Goal: Task Accomplishment & Management: Manage account settings

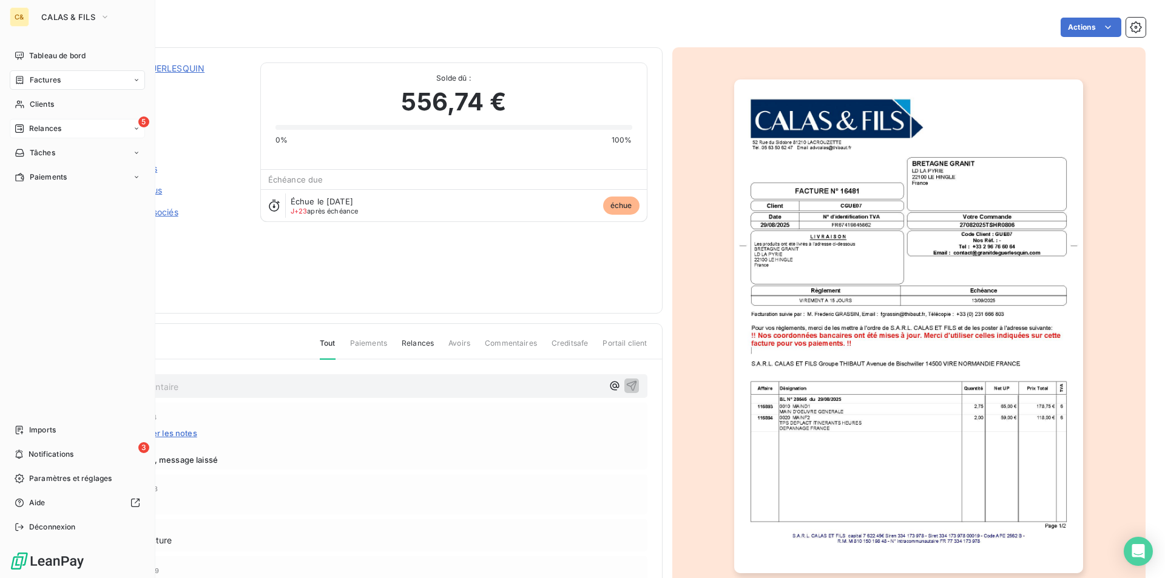
drag, startPoint x: 55, startPoint y: 129, endPoint x: 117, endPoint y: 137, distance: 63.0
click at [55, 129] on span "Relances" at bounding box center [45, 128] width 32 height 11
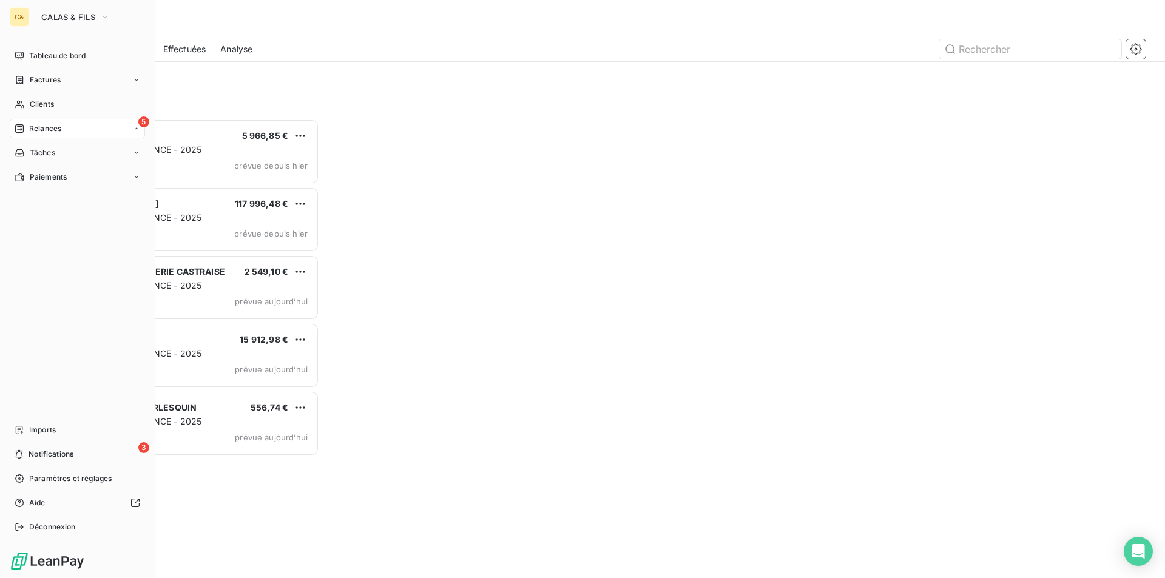
scroll to position [450, 252]
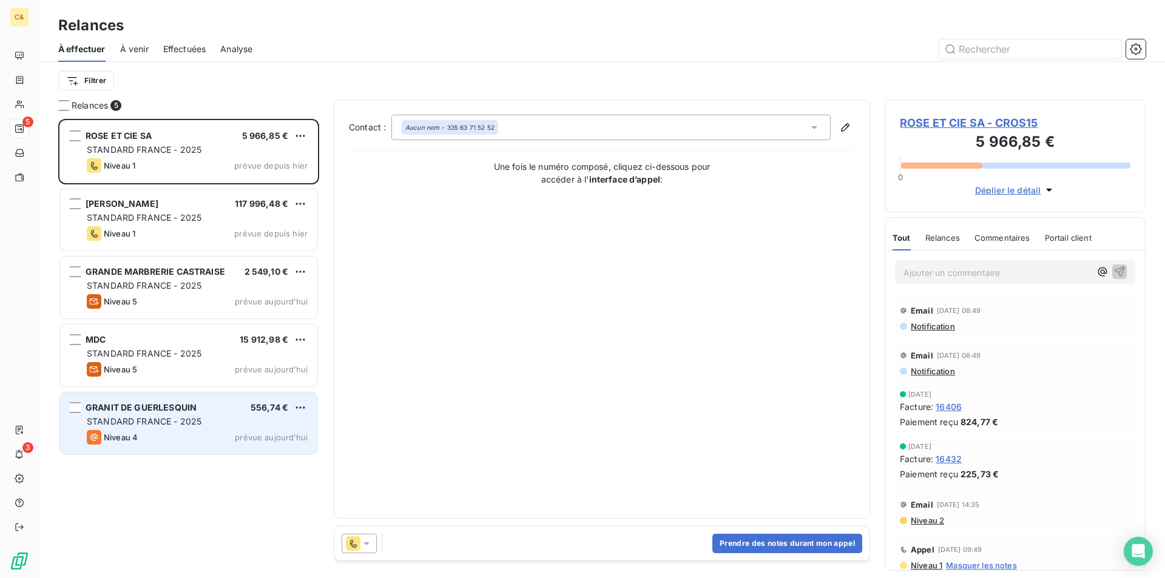
click at [183, 416] on span "STANDARD FRANCE - 2025" at bounding box center [144, 421] width 115 height 10
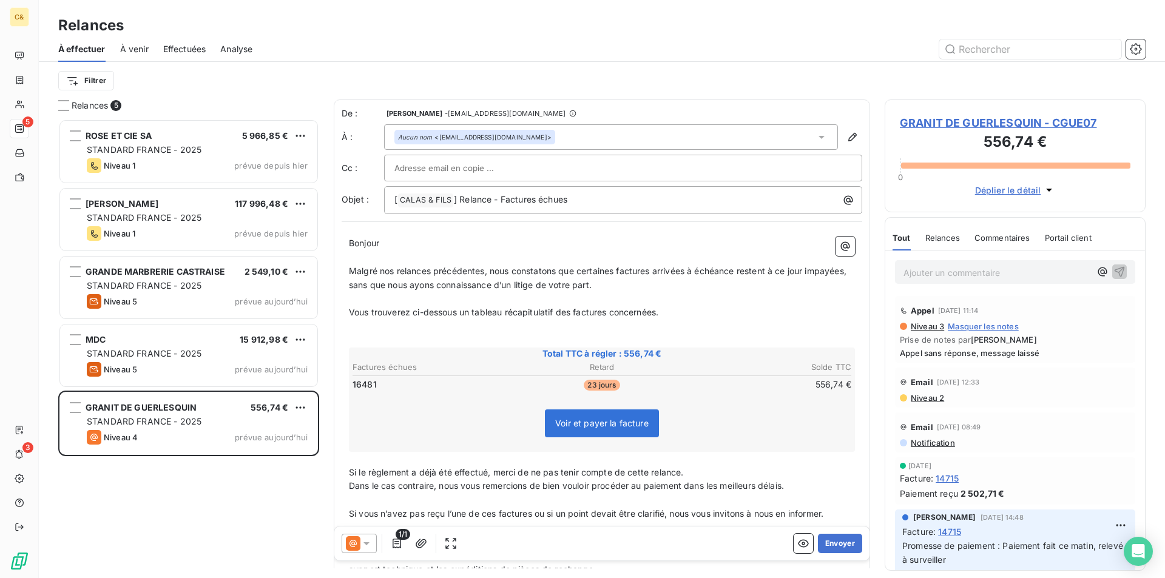
click at [976, 126] on span "GRANIT DE GUERLESQUIN - CGUE07" at bounding box center [1015, 123] width 231 height 16
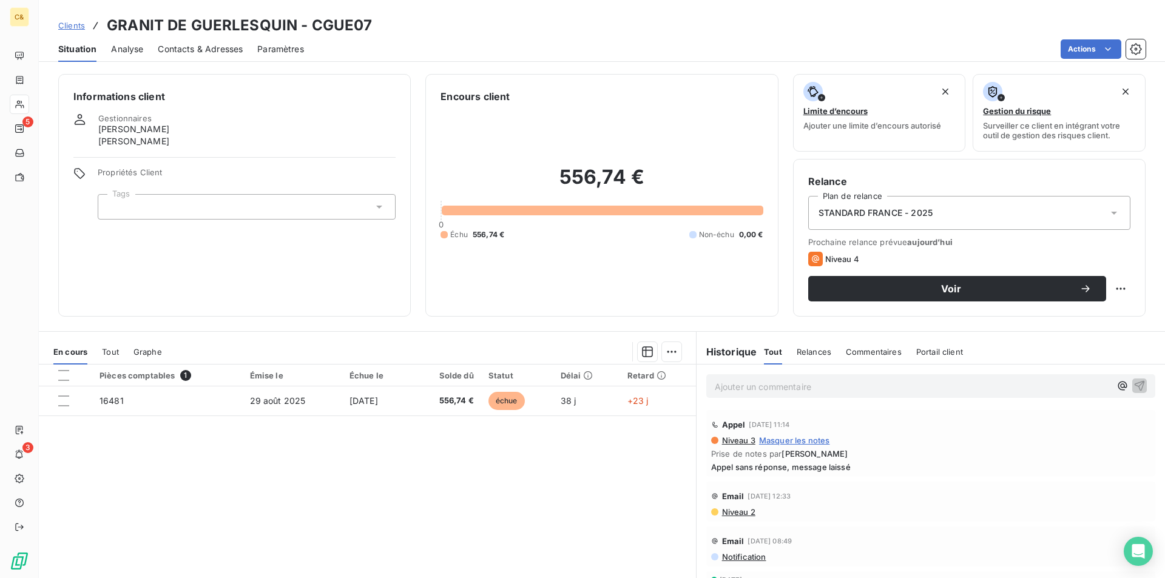
drag, startPoint x: 212, startPoint y: 49, endPoint x: 225, endPoint y: 65, distance: 20.7
click at [212, 49] on span "Contacts & Adresses" at bounding box center [200, 49] width 85 height 12
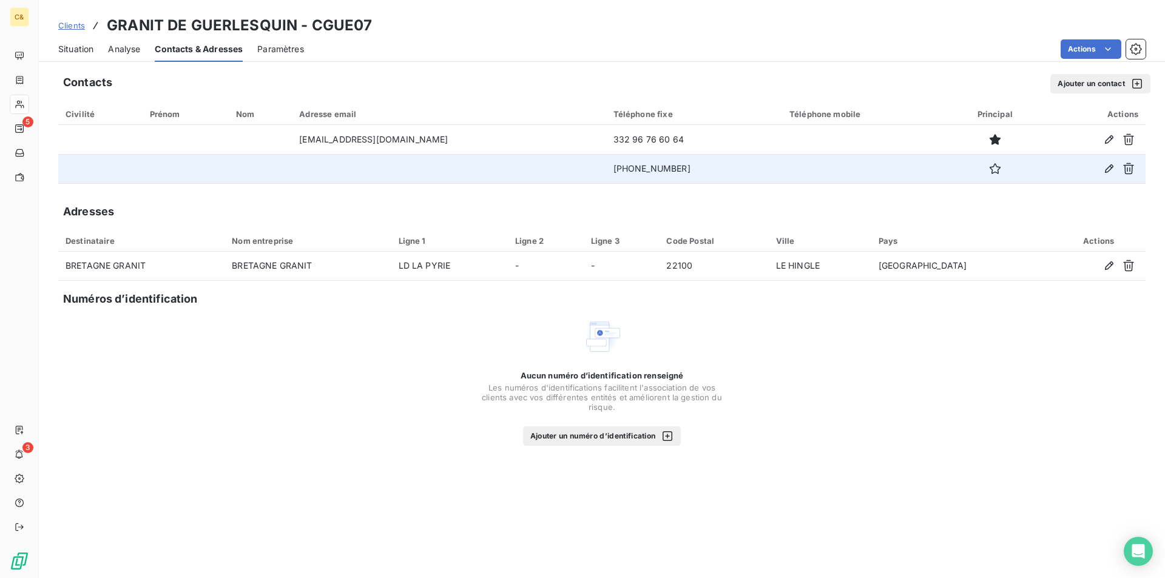
drag, startPoint x: 664, startPoint y: 168, endPoint x: 590, endPoint y: 169, distance: 74.1
click at [606, 169] on td "[PHONE_NUMBER]" at bounding box center [694, 168] width 176 height 29
copy td "[PHONE_NUMBER]"
click at [623, 168] on td "[PHONE_NUMBER]" at bounding box center [694, 168] width 176 height 29
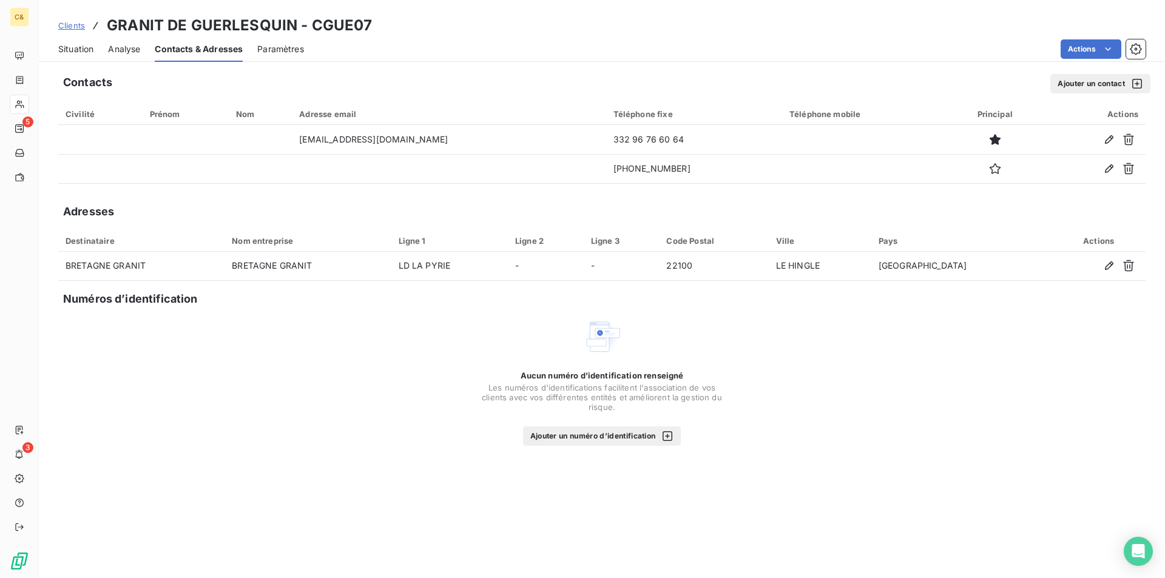
drag, startPoint x: 81, startPoint y: 50, endPoint x: 132, endPoint y: 50, distance: 51.6
click at [80, 50] on span "Situation" at bounding box center [75, 49] width 35 height 12
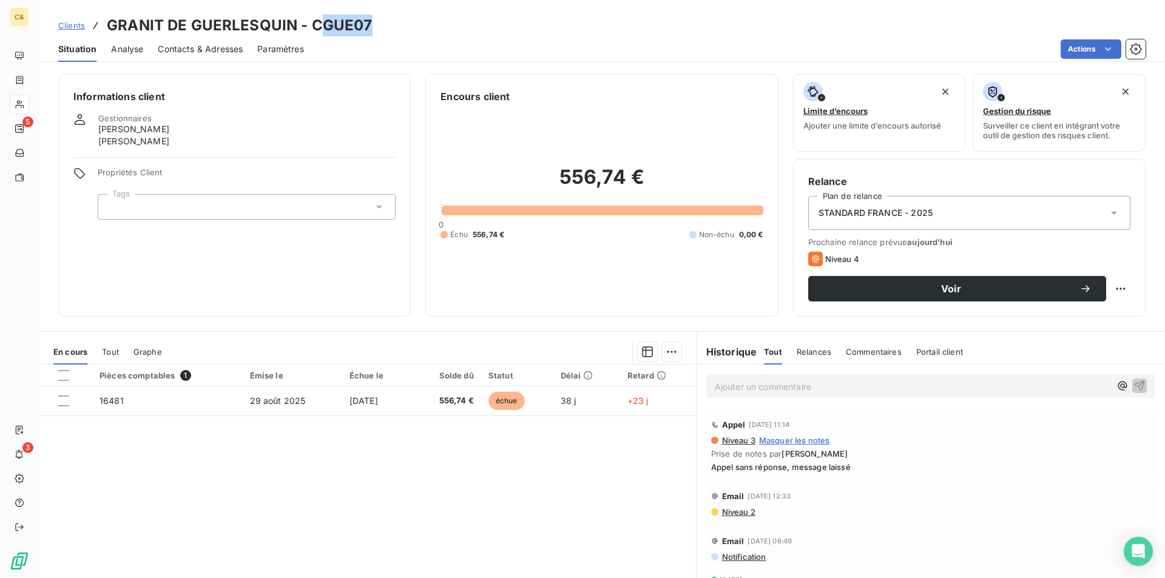
drag, startPoint x: 367, startPoint y: 25, endPoint x: 323, endPoint y: 28, distance: 43.8
click at [323, 28] on h3 "GRANIT DE GUERLESQUIN - CGUE07" at bounding box center [240, 26] width 266 height 22
copy h3 "GUE07"
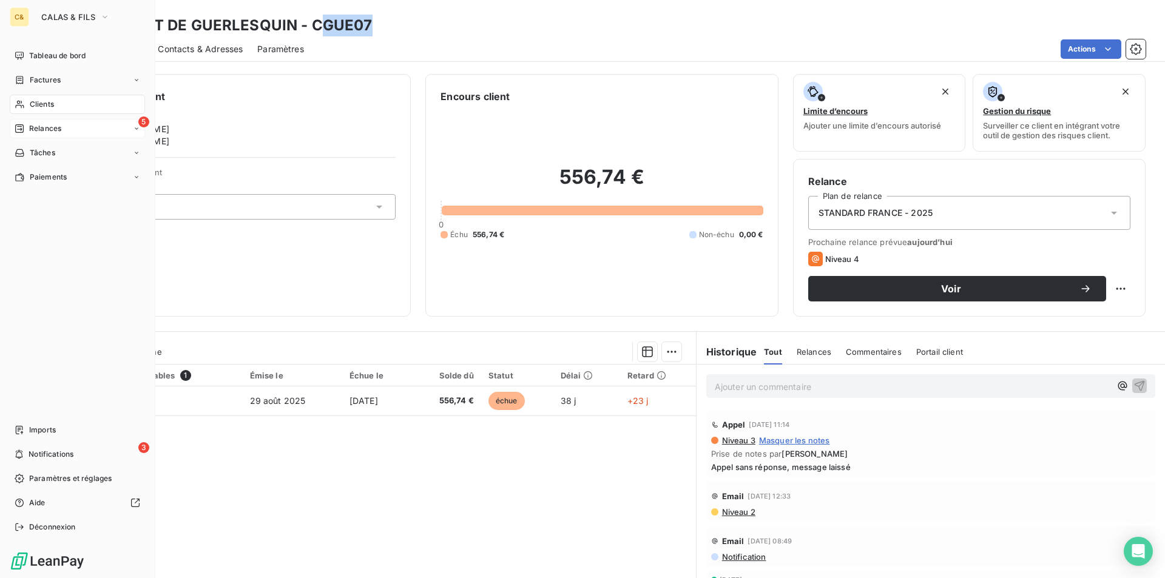
click at [35, 122] on div "5 Relances" at bounding box center [77, 128] width 135 height 19
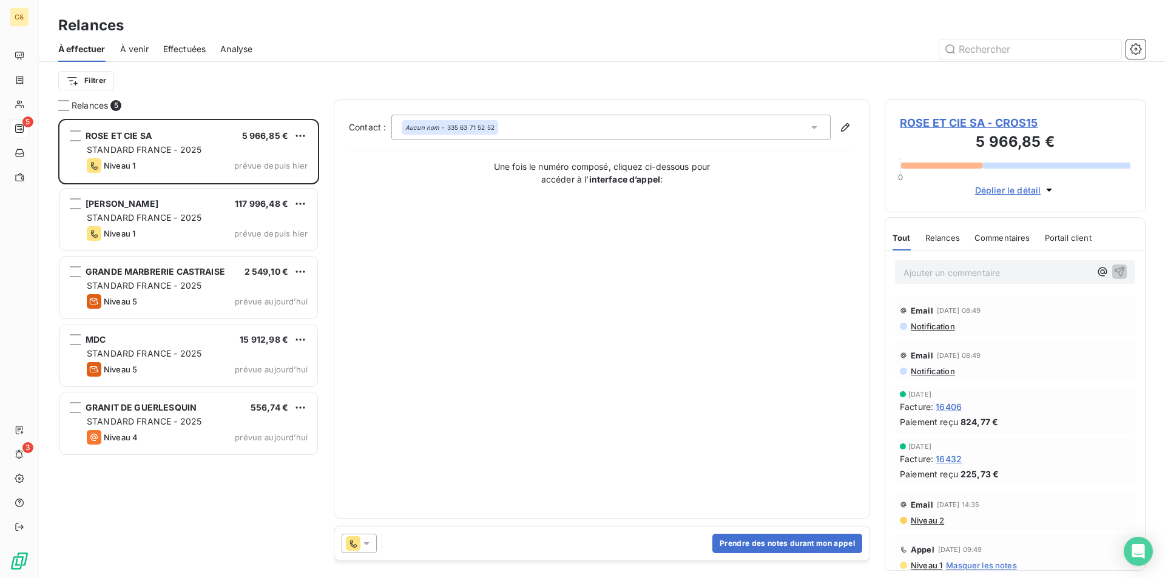
scroll to position [450, 252]
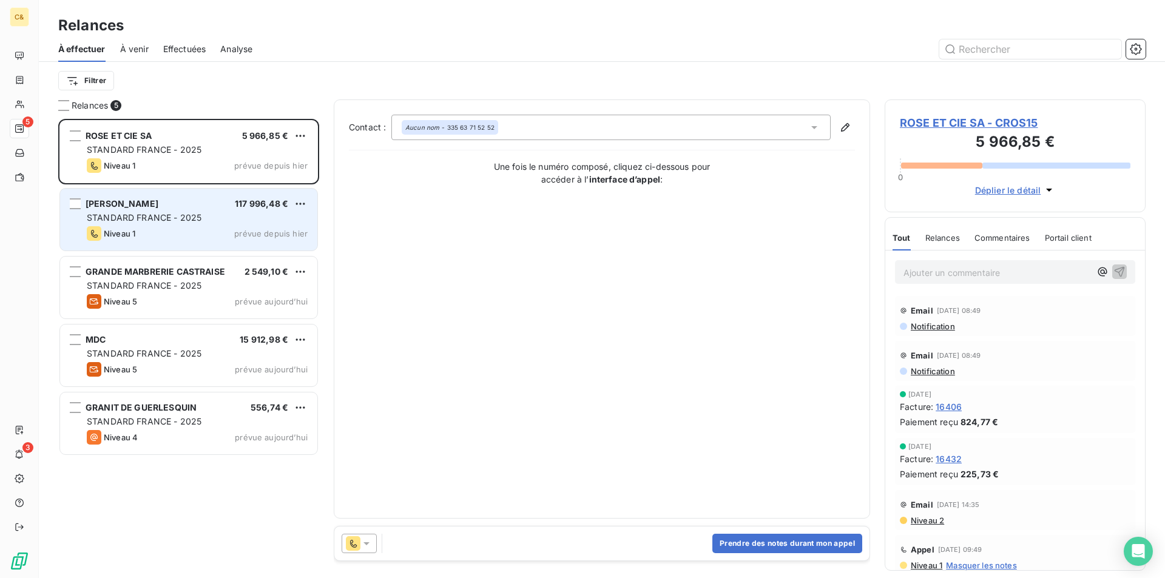
click at [157, 213] on span "STANDARD FRANCE - 2025" at bounding box center [144, 217] width 115 height 10
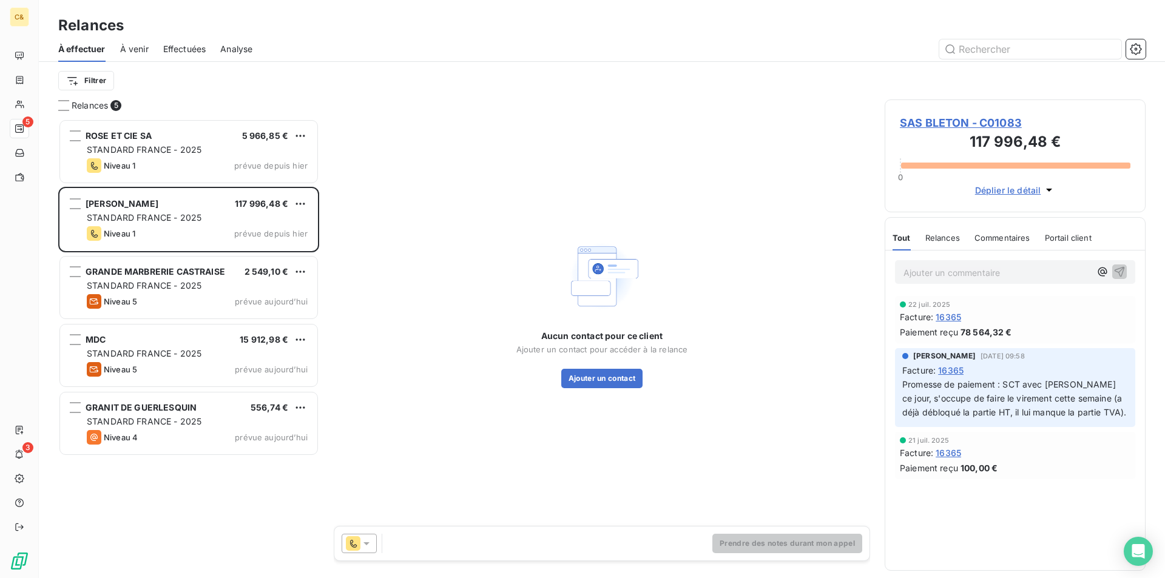
click at [961, 121] on span "SAS BLETON - C01083" at bounding box center [1015, 123] width 231 height 16
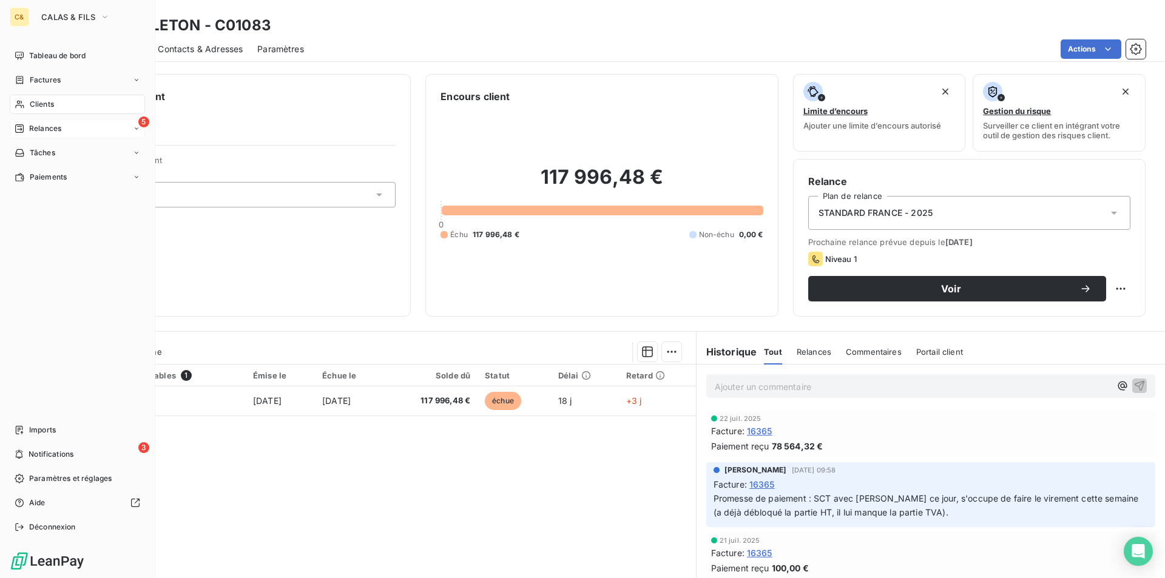
click at [46, 126] on span "Relances" at bounding box center [45, 128] width 32 height 11
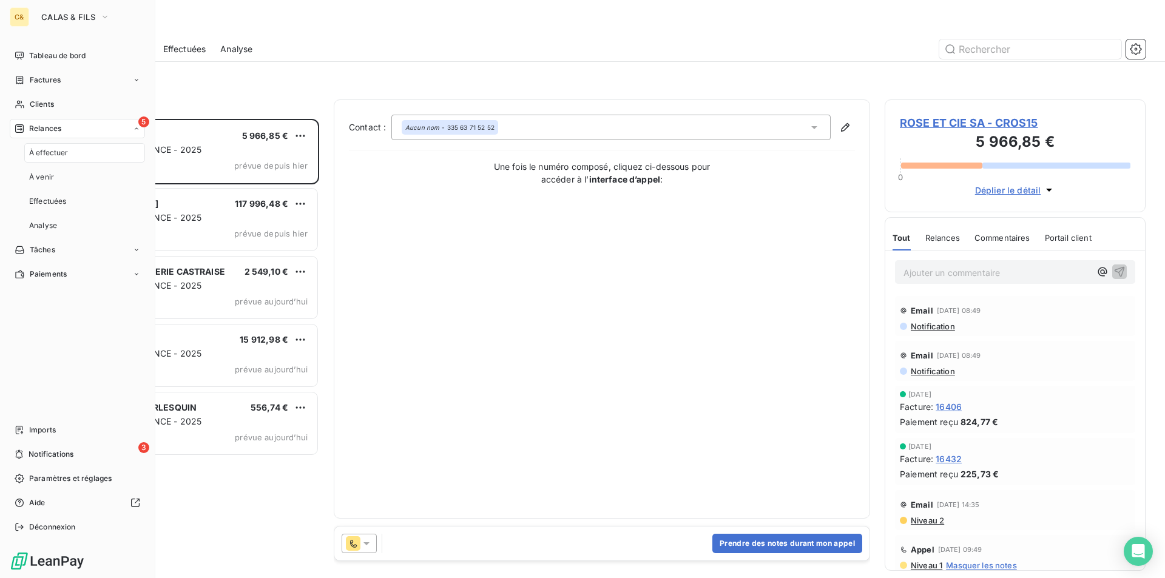
scroll to position [450, 252]
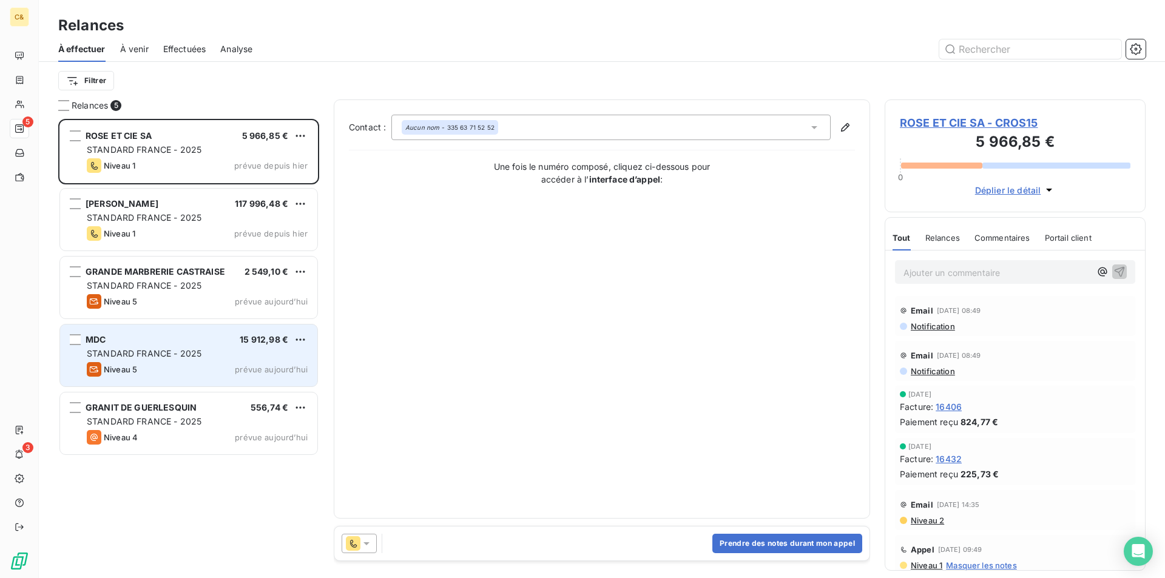
click at [182, 365] on div "Niveau 5 prévue [DATE]" at bounding box center [197, 369] width 221 height 15
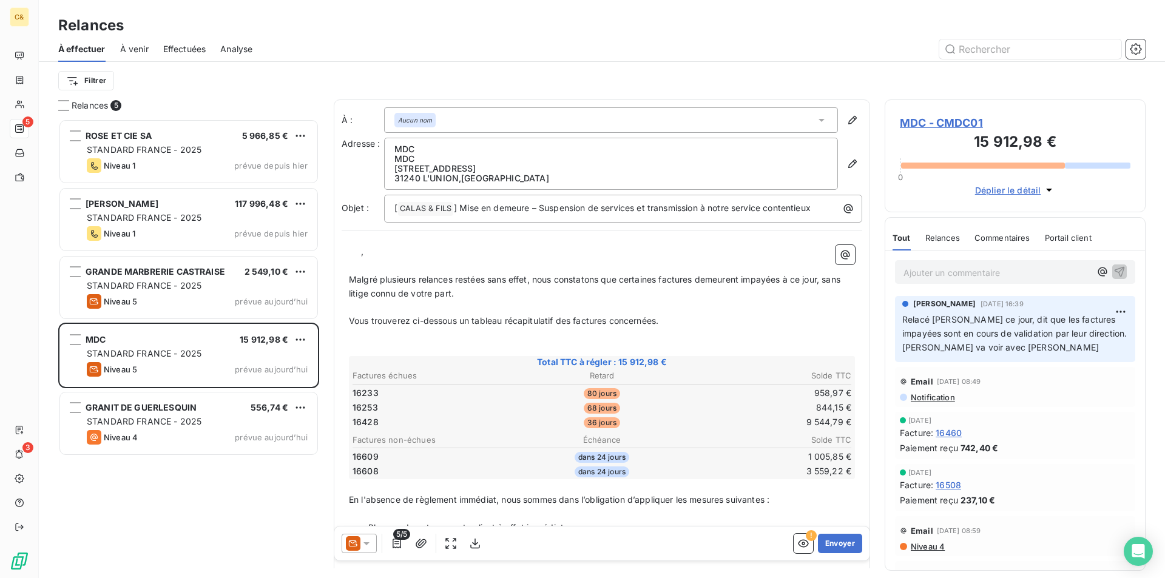
click at [930, 123] on span "MDC - CMDC01" at bounding box center [1015, 123] width 231 height 16
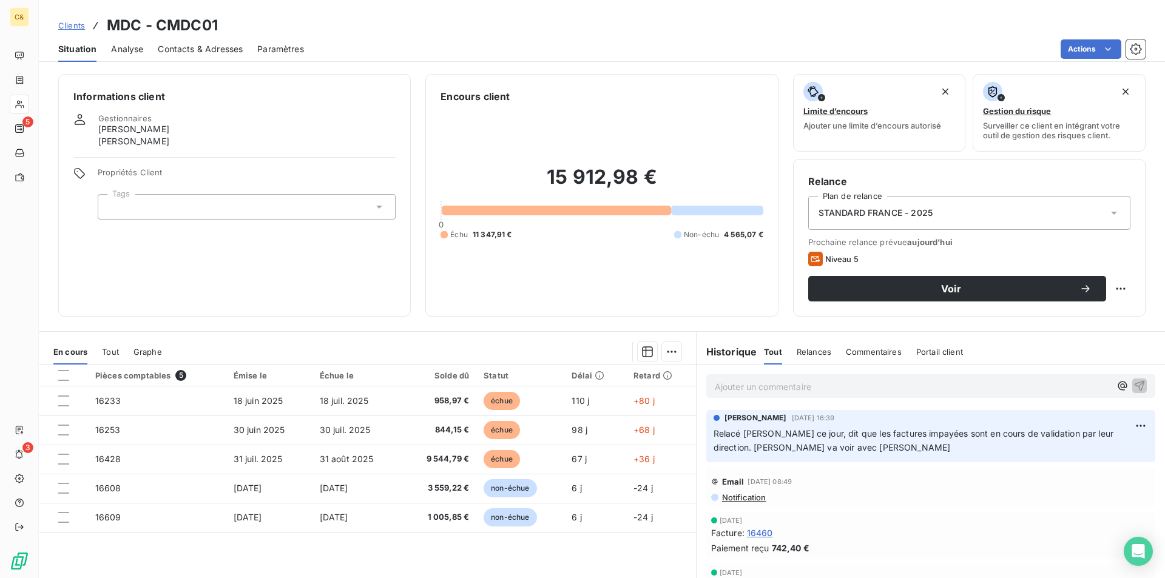
click at [817, 448] on p "Relacé [PERSON_NAME] ce jour, dit que les factures impayées sont en cours de va…" at bounding box center [931, 441] width 435 height 28
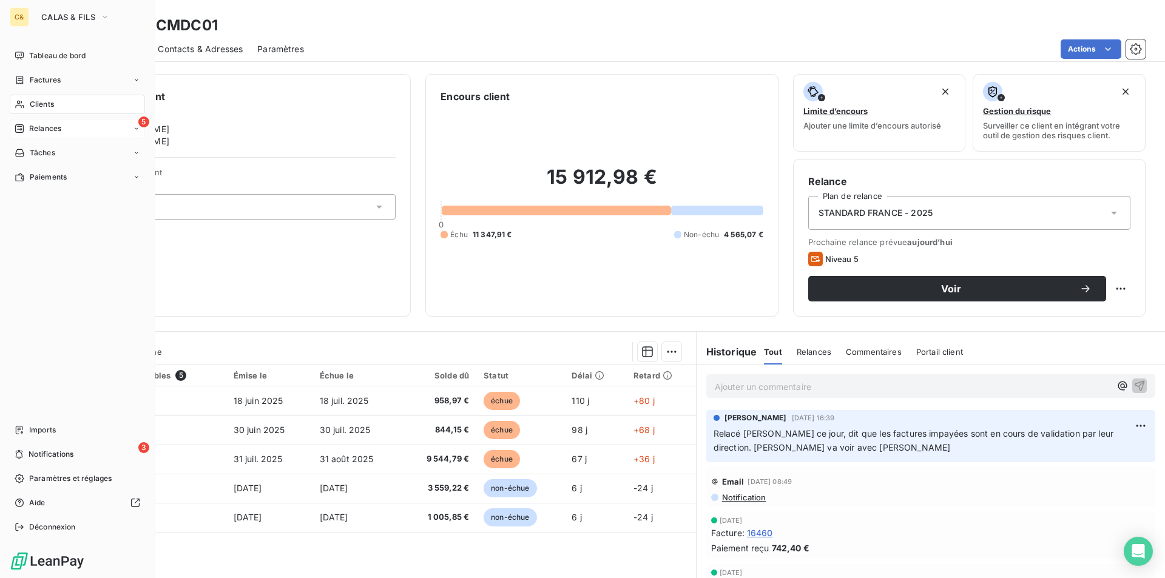
click at [58, 124] on span "Relances" at bounding box center [45, 128] width 32 height 11
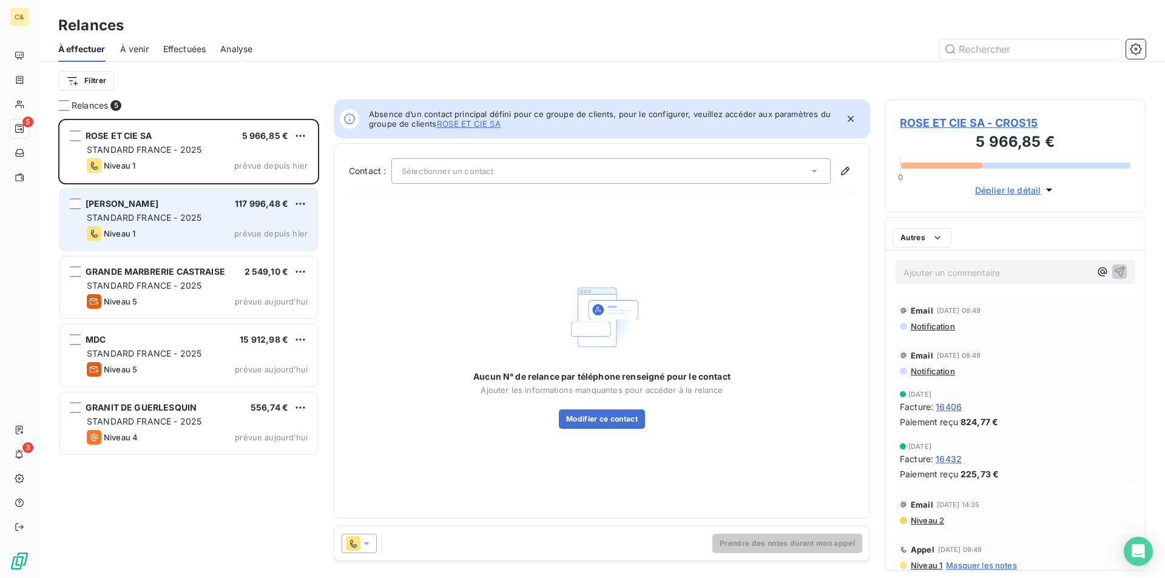
scroll to position [450, 252]
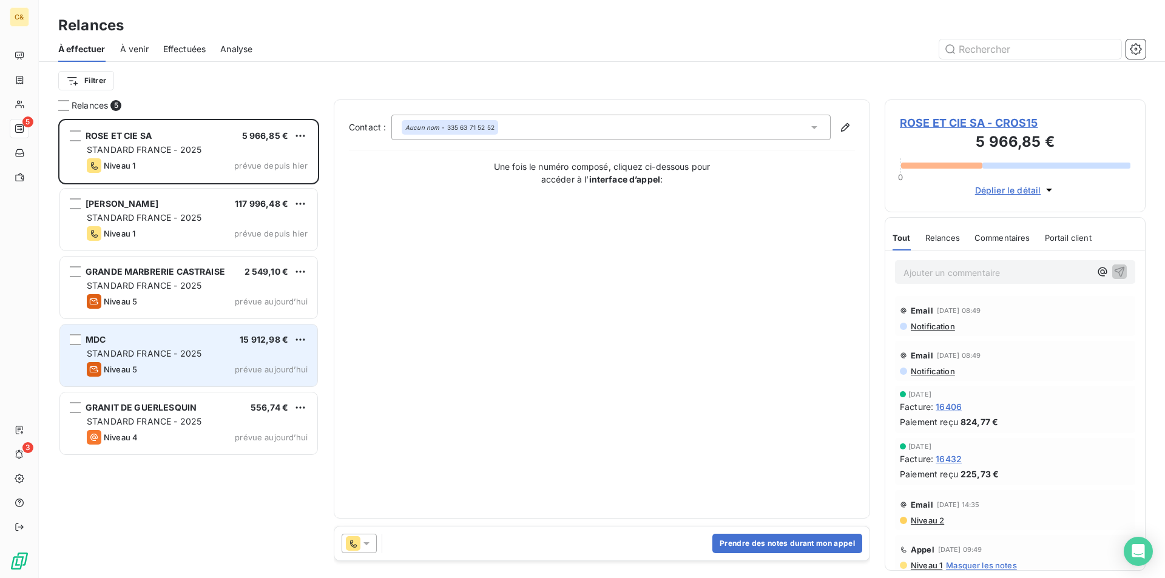
click at [217, 345] on div "MDC 15 912,98 €" at bounding box center [197, 339] width 221 height 11
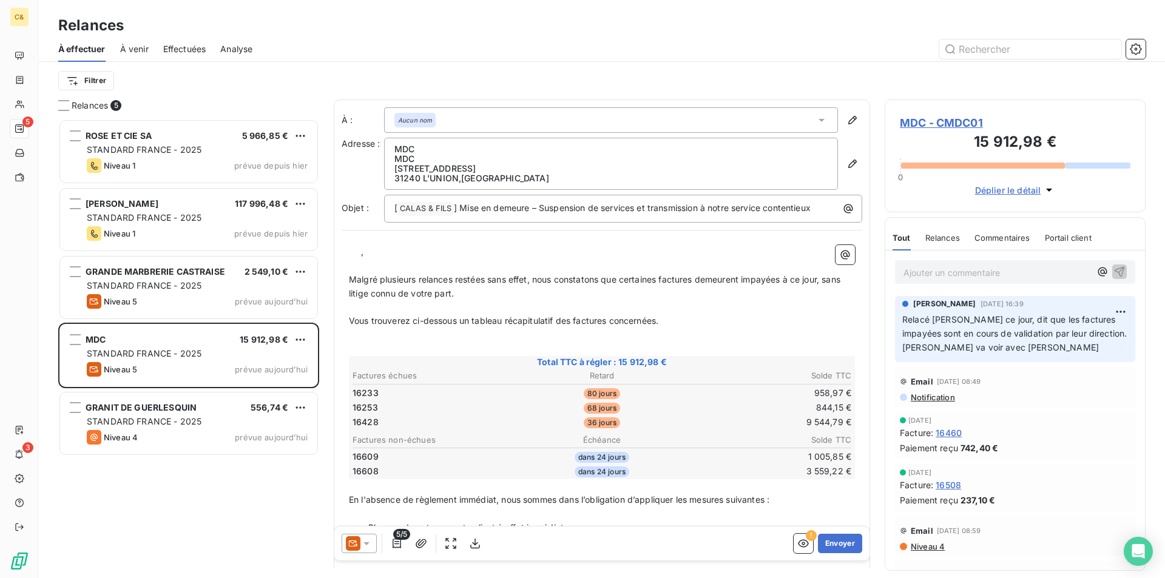
click at [924, 122] on span "MDC - CMDC01" at bounding box center [1015, 123] width 231 height 16
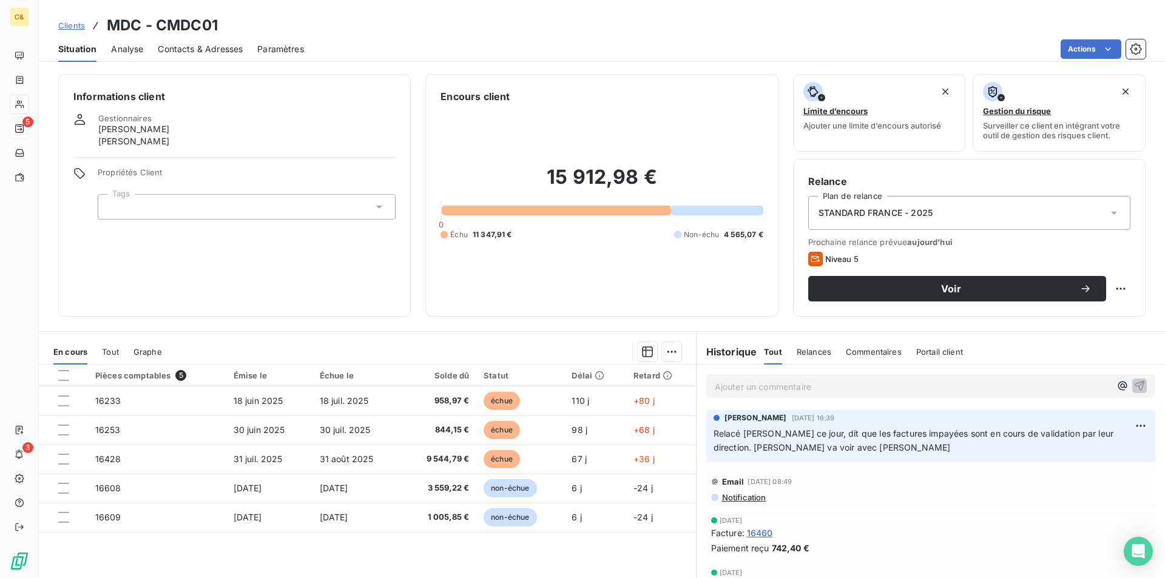
click at [796, 384] on p "Ajouter un commentaire ﻿" at bounding box center [913, 386] width 396 height 15
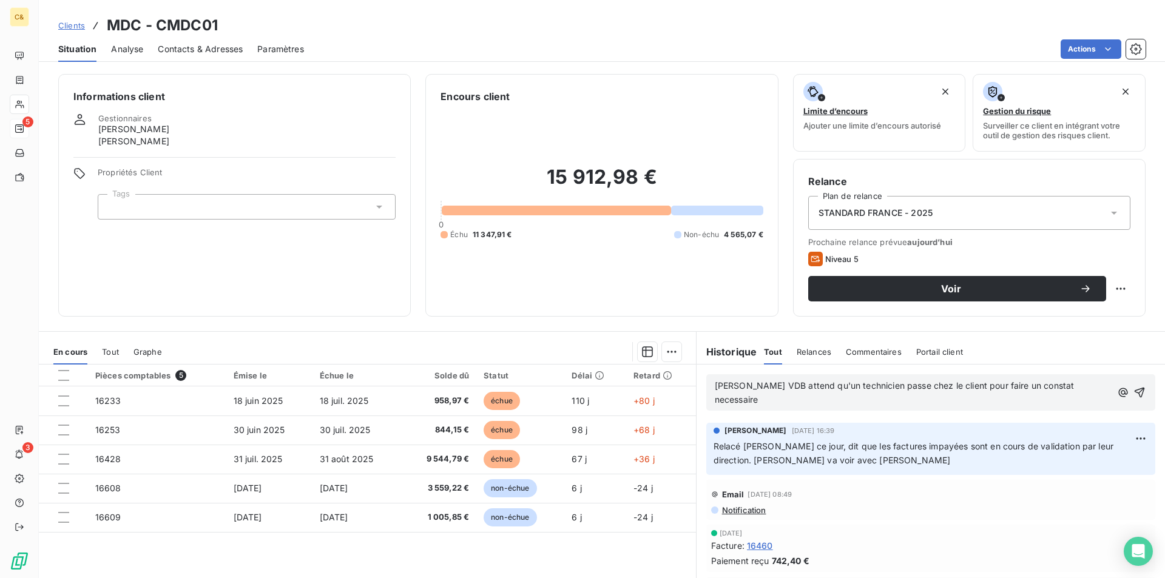
click at [1046, 390] on span "[PERSON_NAME] VDB attend qu'un technicien passe chez le client pour faire un co…" at bounding box center [896, 393] width 362 height 24
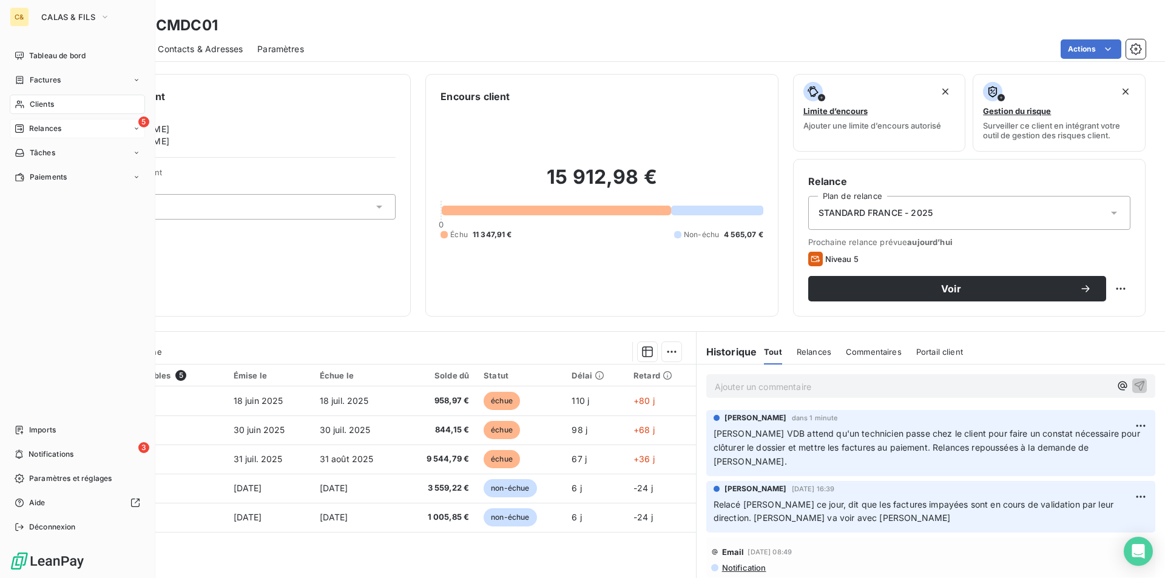
drag, startPoint x: 35, startPoint y: 127, endPoint x: 59, endPoint y: 135, distance: 25.5
click at [35, 127] on span "Relances" at bounding box center [45, 128] width 32 height 11
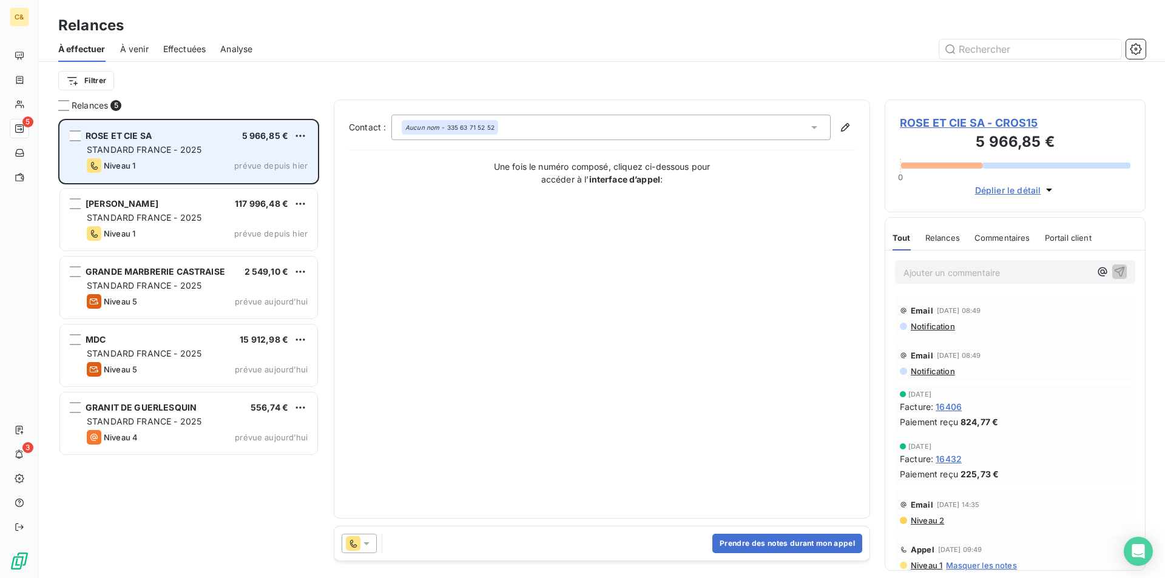
scroll to position [450, 252]
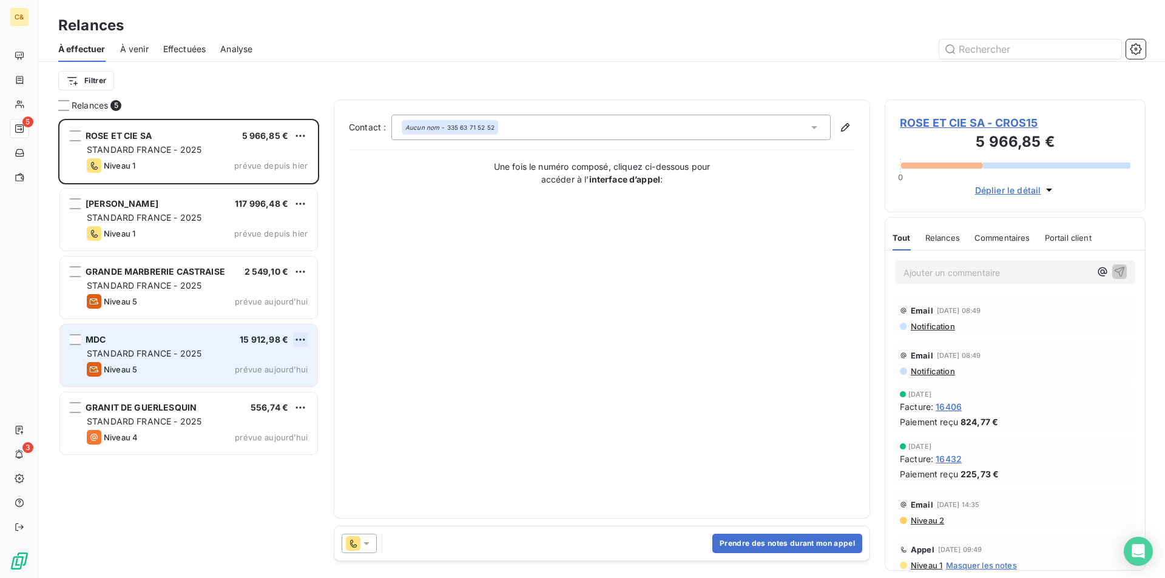
click at [302, 340] on html "C& 5 3 Relances À effectuer À venir Effectuées Analyse Filtrer Relances 5 ROSE …" at bounding box center [582, 289] width 1165 height 578
drag, startPoint x: 280, startPoint y: 360, endPoint x: 287, endPoint y: 361, distance: 6.7
click at [280, 360] on div "Replanifier cette action" at bounding box center [248, 363] width 109 height 19
select select "9"
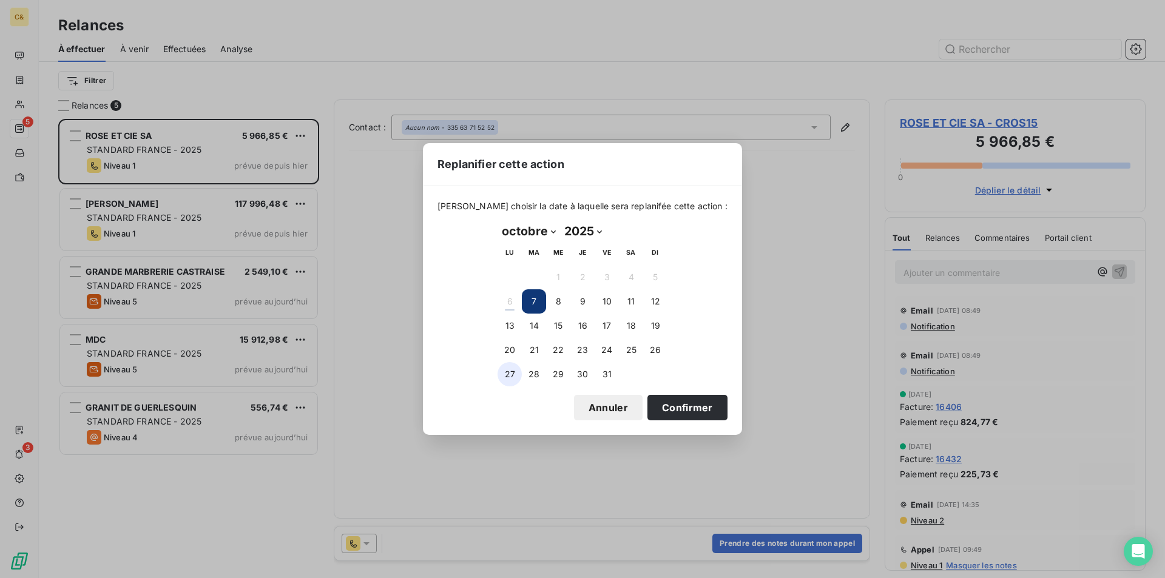
click at [510, 371] on button "27" at bounding box center [510, 374] width 24 height 24
click at [661, 408] on button "Confirmer" at bounding box center [688, 407] width 80 height 25
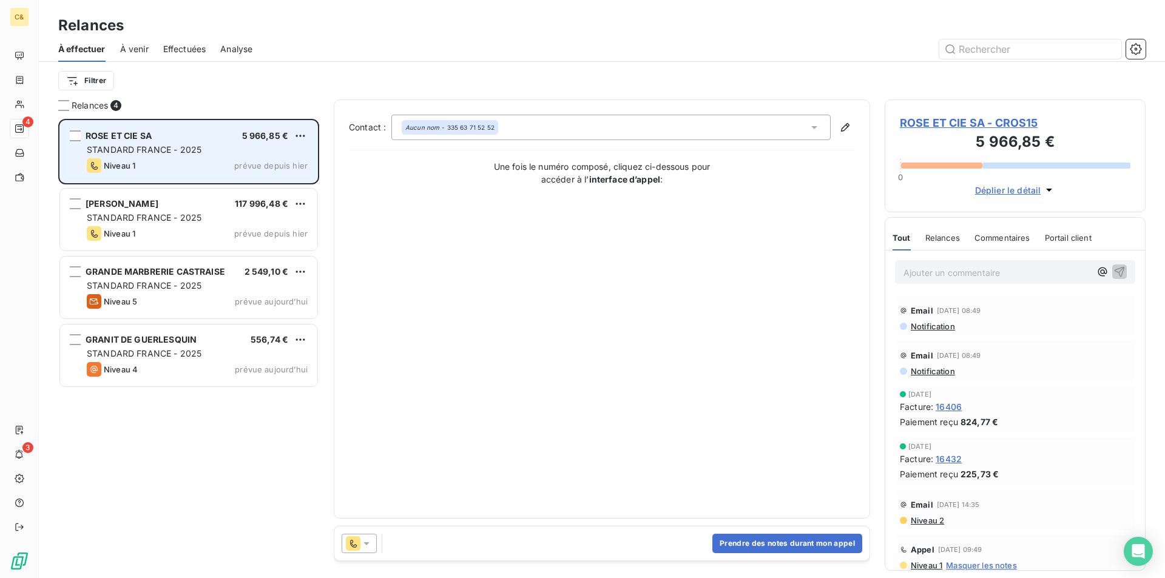
click at [185, 170] on div "Niveau 1 prévue depuis hier" at bounding box center [197, 165] width 221 height 15
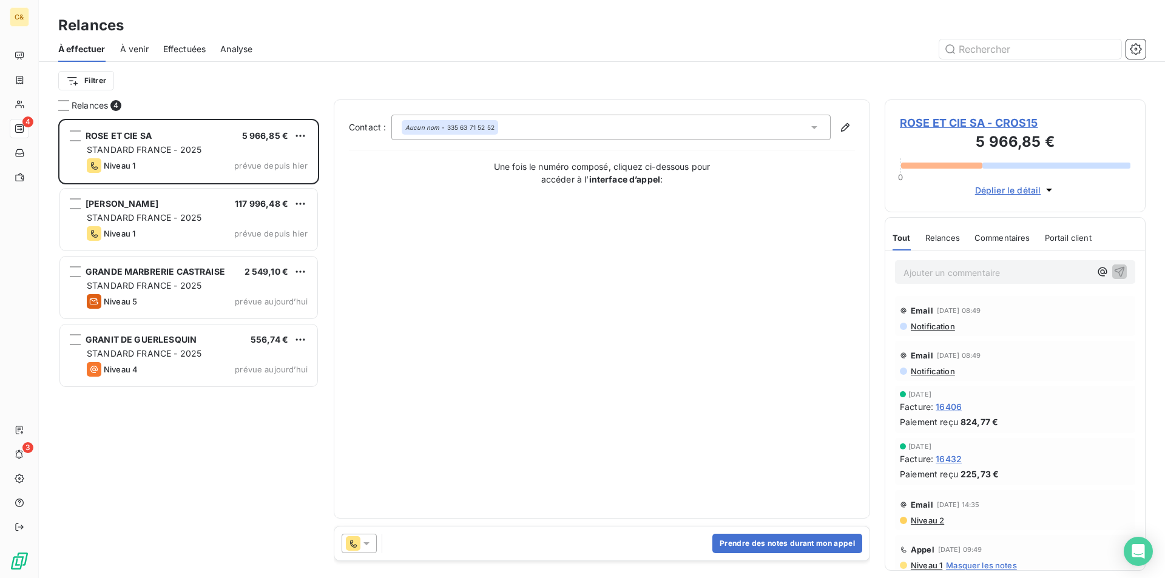
click at [970, 127] on span "ROSE ET CIE SA - CROS15" at bounding box center [1015, 123] width 231 height 16
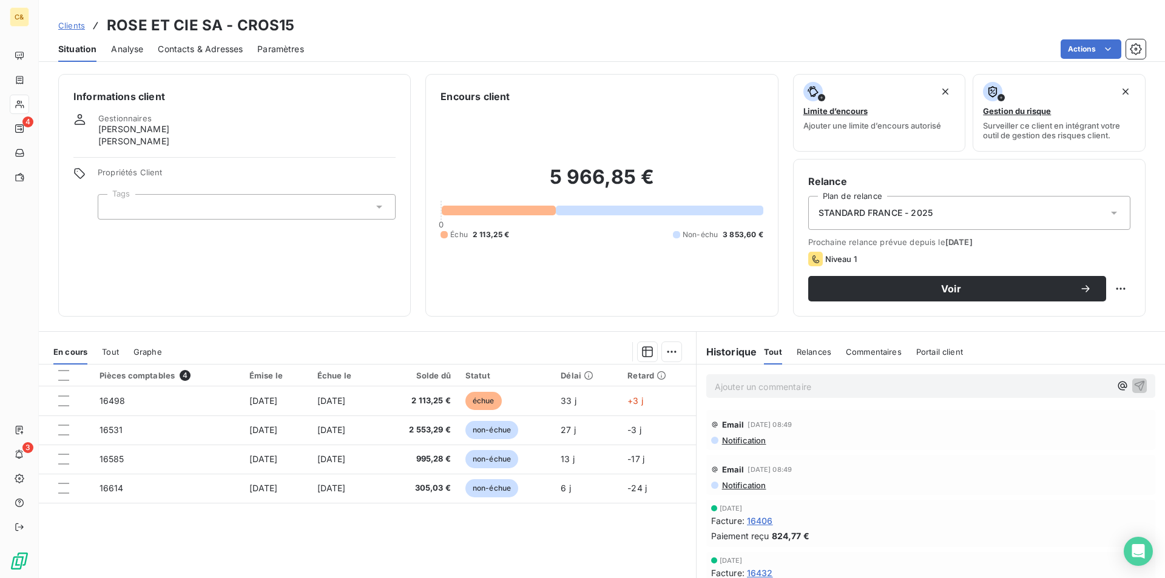
click at [215, 49] on span "Contacts & Adresses" at bounding box center [200, 49] width 85 height 12
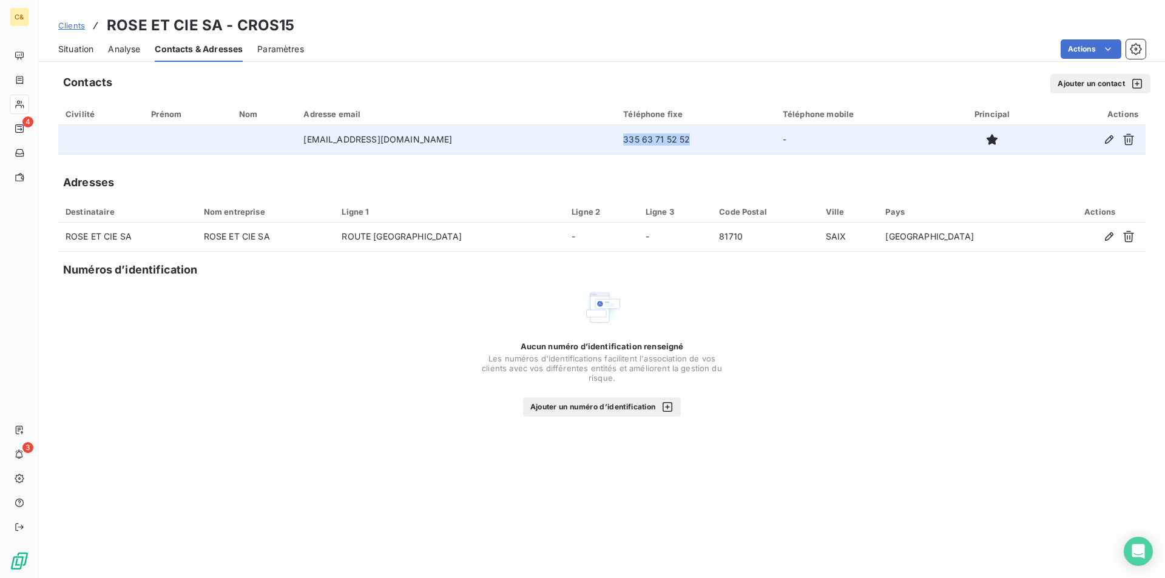
drag, startPoint x: 667, startPoint y: 138, endPoint x: 602, endPoint y: 138, distance: 64.9
click at [616, 138] on td "335 63 71 52 52" at bounding box center [696, 139] width 160 height 29
copy td "335 63 71 52 52"
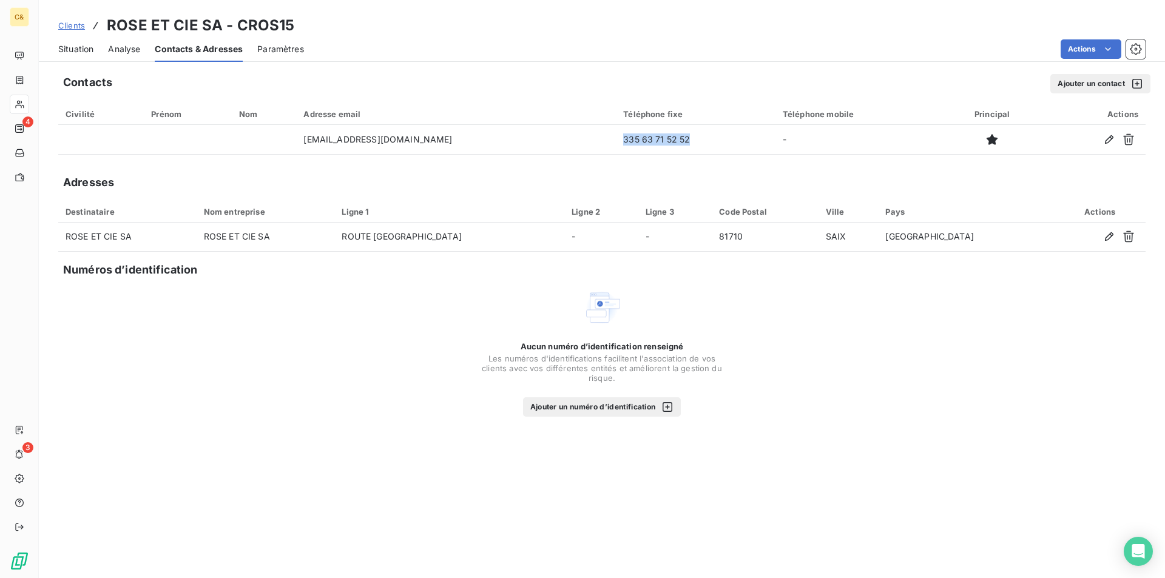
click at [82, 57] on div "Situation" at bounding box center [75, 48] width 35 height 25
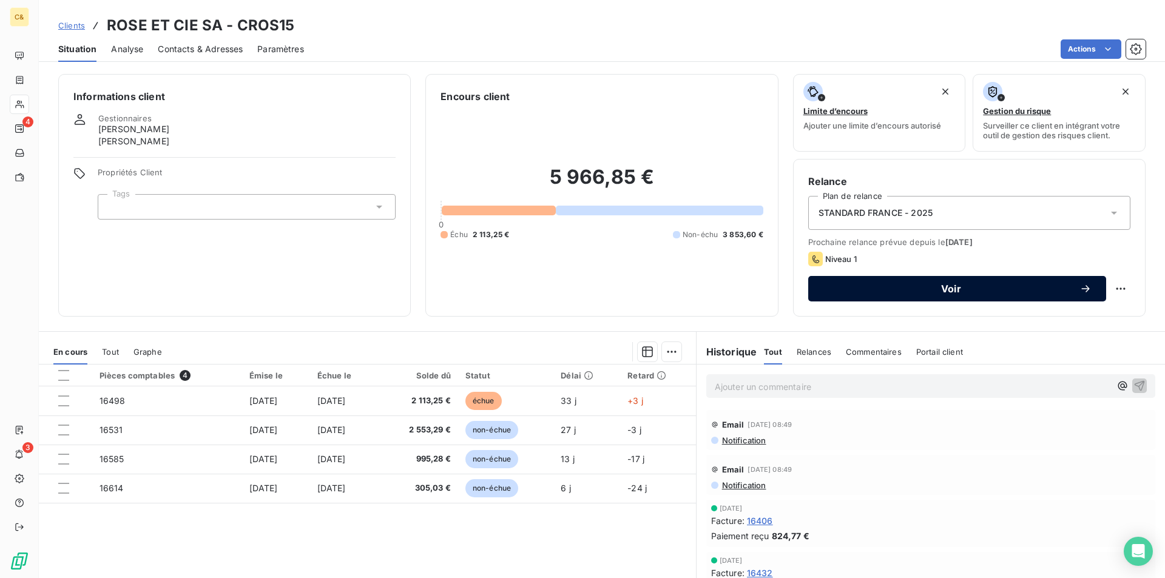
click at [878, 300] on button "Voir" at bounding box center [957, 288] width 298 height 25
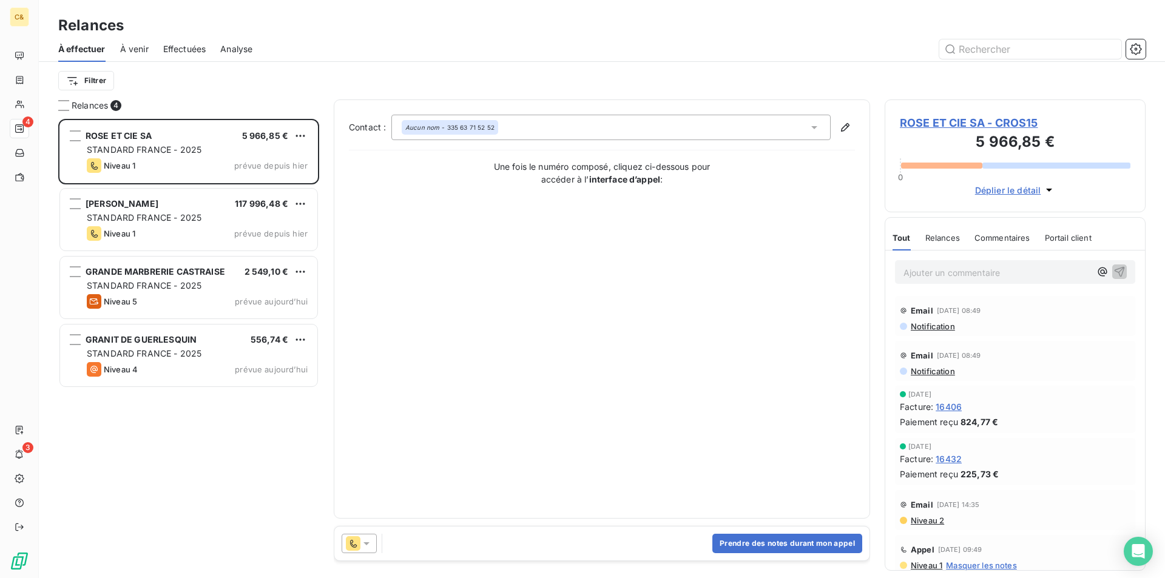
scroll to position [450, 252]
click at [753, 548] on button "Prendre des notes durant mon appel" at bounding box center [787, 543] width 150 height 19
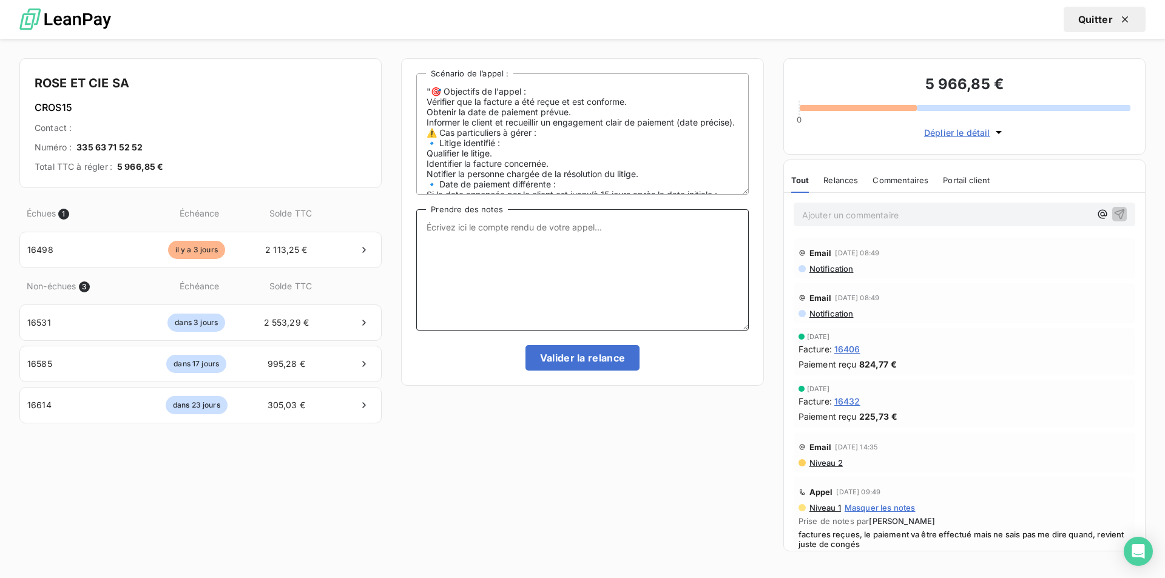
click at [521, 248] on textarea "Prendre des notes" at bounding box center [582, 269] width 332 height 121
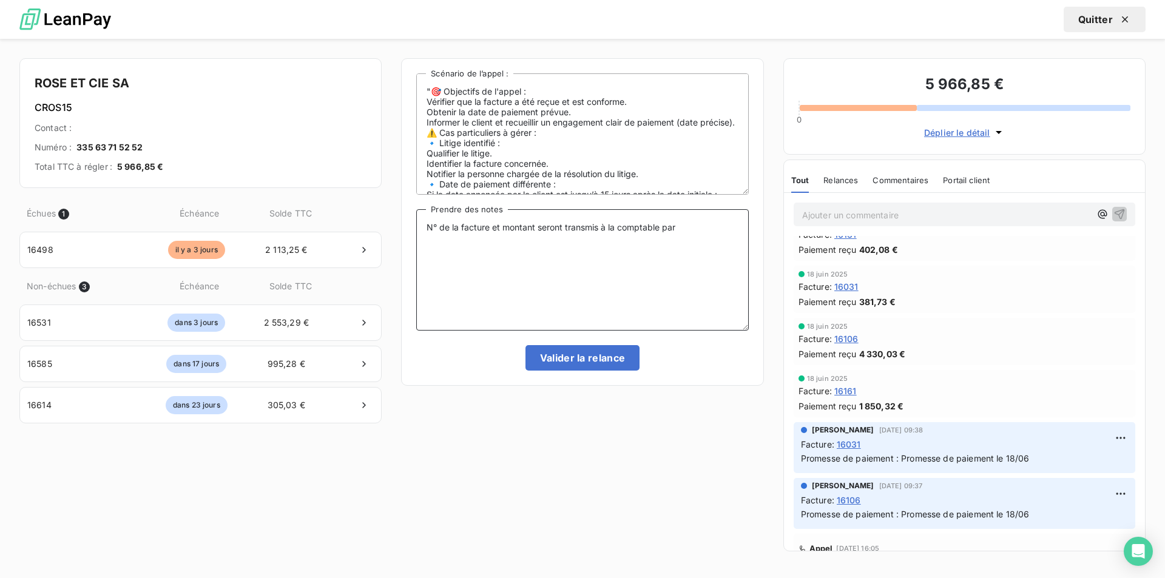
scroll to position [780, 0]
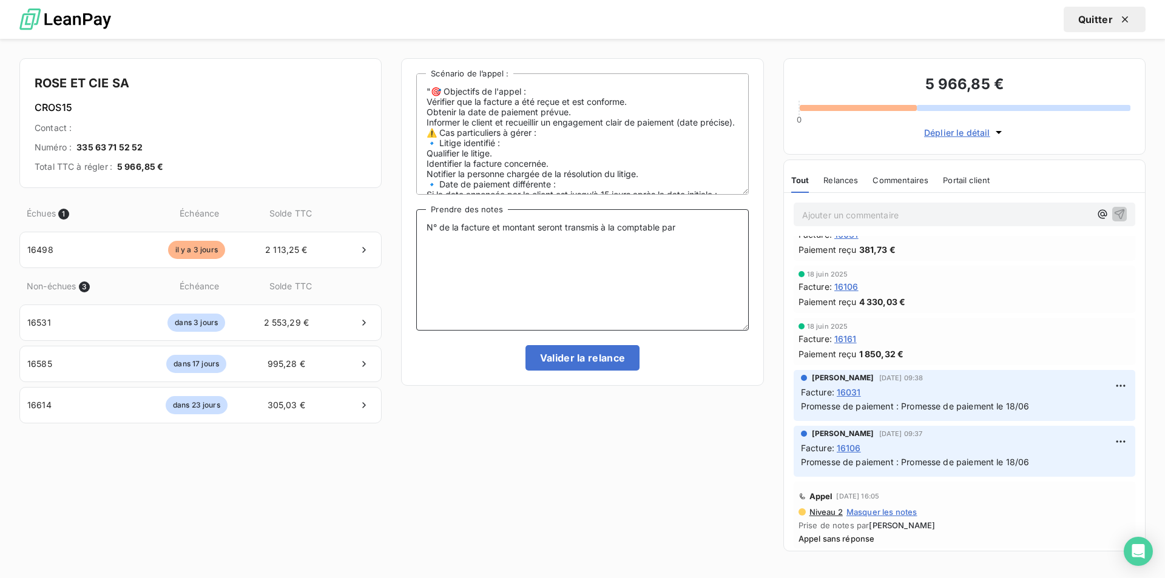
click at [681, 228] on textarea "N° de la facture et montant seront transmis à la comptable par" at bounding box center [582, 269] width 332 height 121
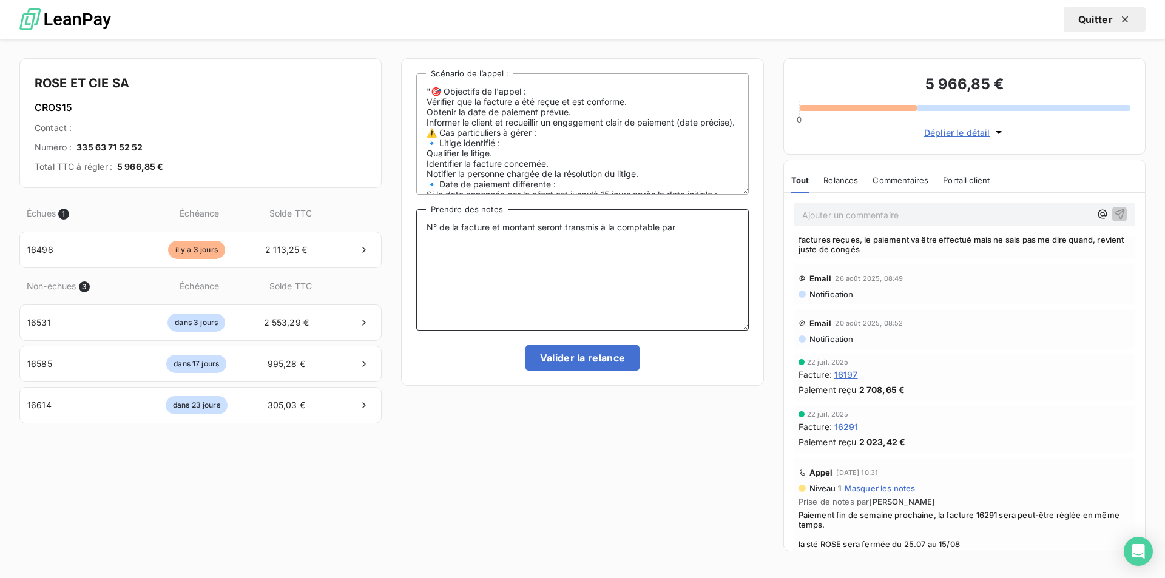
scroll to position [234, 0]
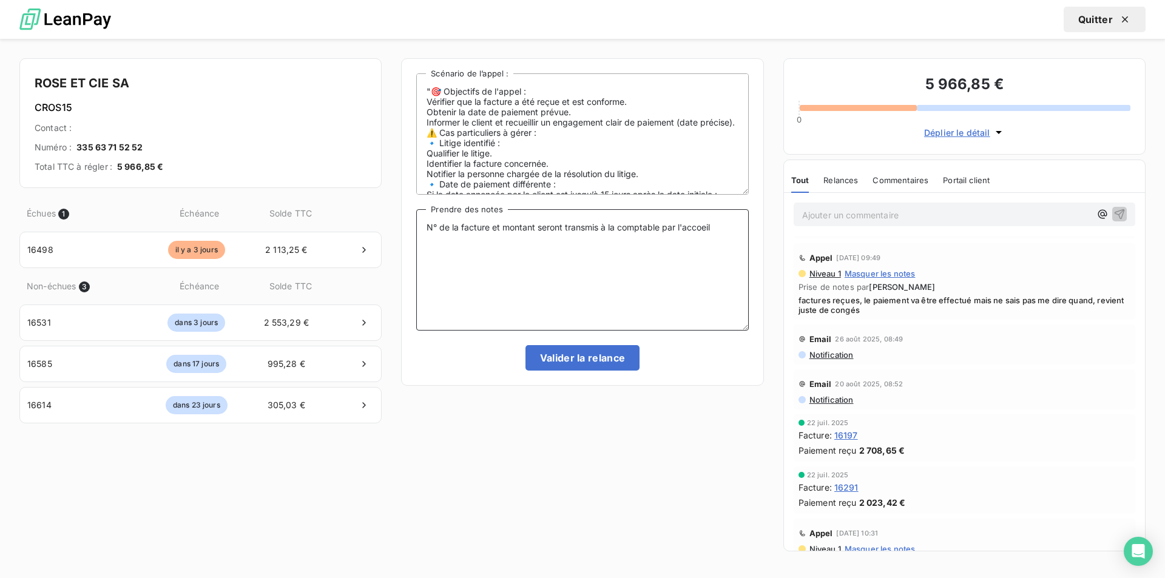
click at [699, 225] on textarea "N° de la facture et montant seront transmis à la comptable par l'accoeil" at bounding box center [582, 269] width 332 height 121
type textarea "N° de la facture et montant seront transmis à la comptable par l'accueil"
click at [607, 359] on button "Valider la relance" at bounding box center [583, 357] width 115 height 25
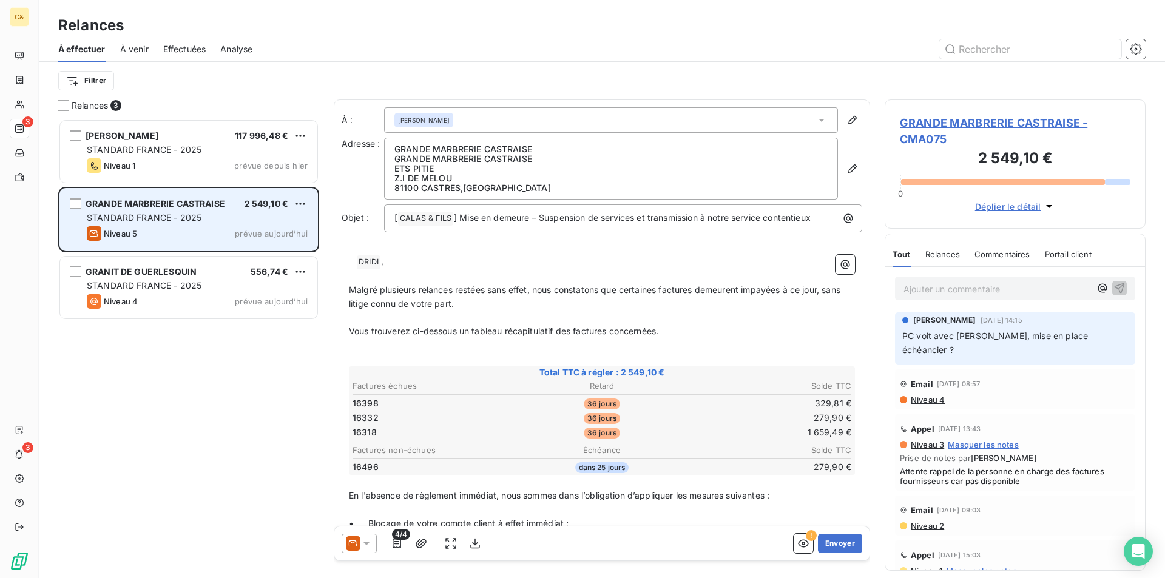
click at [224, 226] on div "Niveau 5 prévue [DATE]" at bounding box center [197, 233] width 221 height 15
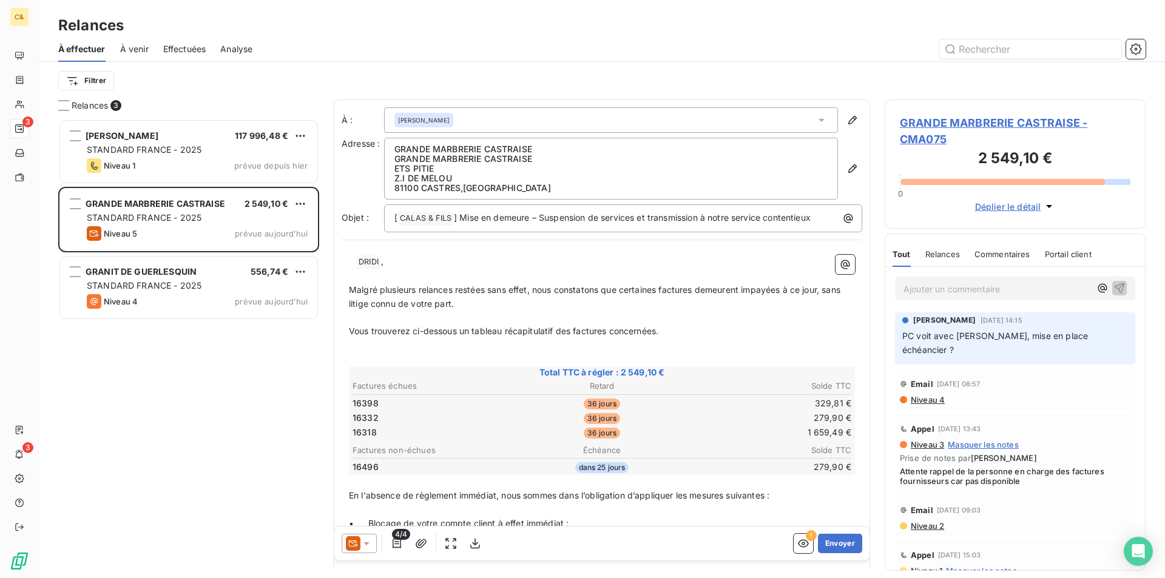
click at [946, 120] on span "GRANDE MARBRERIE CASTRAISE - CMA075" at bounding box center [1015, 131] width 231 height 33
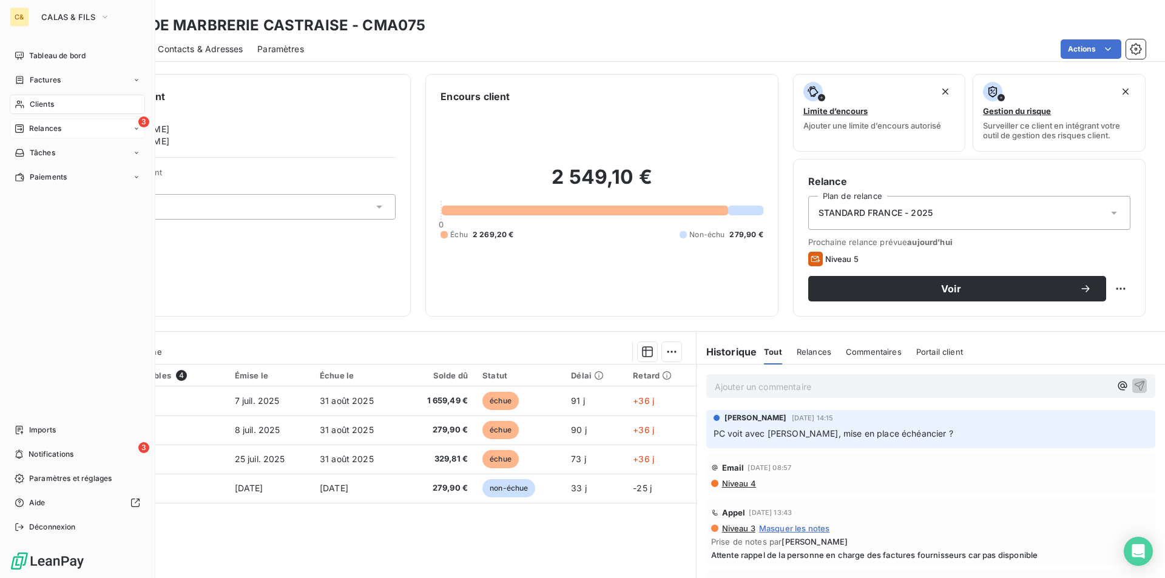
click at [51, 129] on span "Relances" at bounding box center [45, 128] width 32 height 11
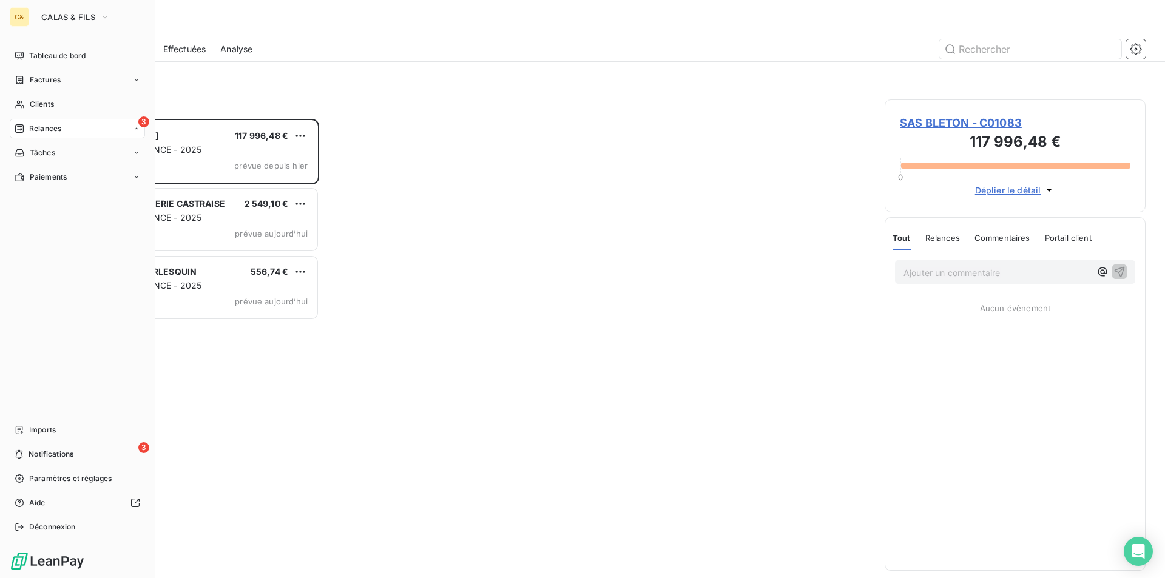
scroll to position [450, 252]
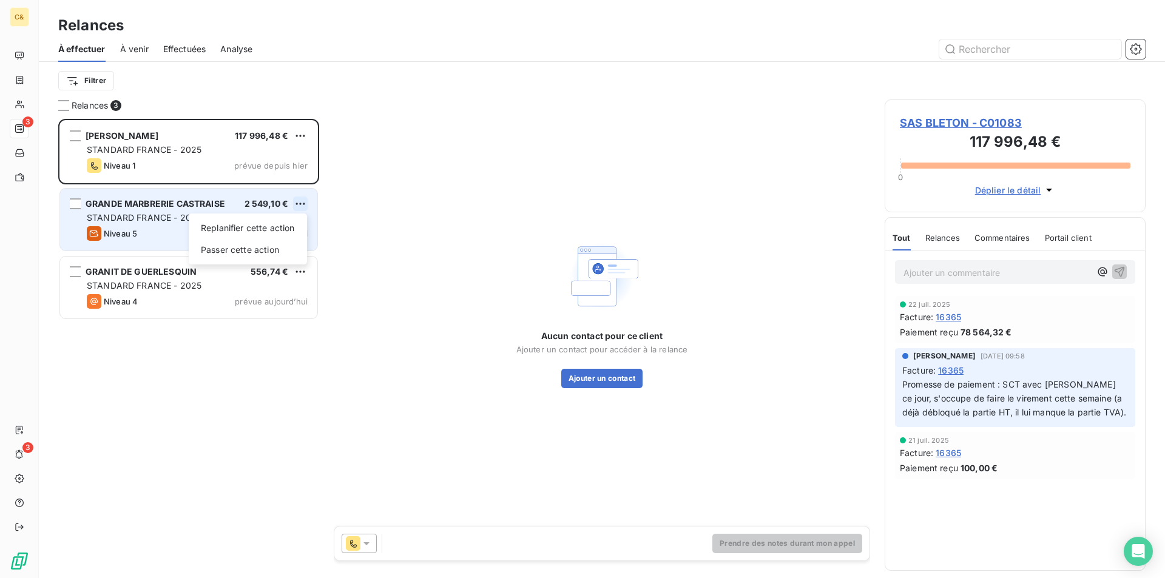
click at [303, 202] on html "C& 3 3 Relances À effectuer À venir Effectuées Analyse Filtrer Relances 3 SAS B…" at bounding box center [582, 289] width 1165 height 578
click at [276, 229] on div "Replanifier cette action" at bounding box center [248, 227] width 109 height 19
select select "9"
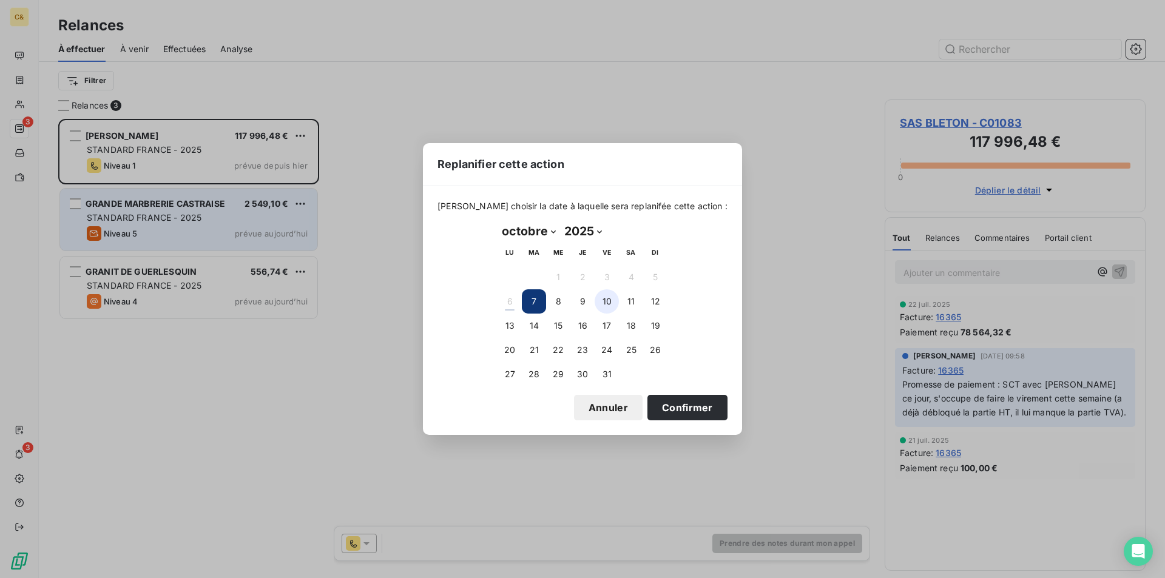
click at [610, 302] on button "10" at bounding box center [607, 301] width 24 height 24
click at [661, 409] on button "Confirmer" at bounding box center [688, 407] width 80 height 25
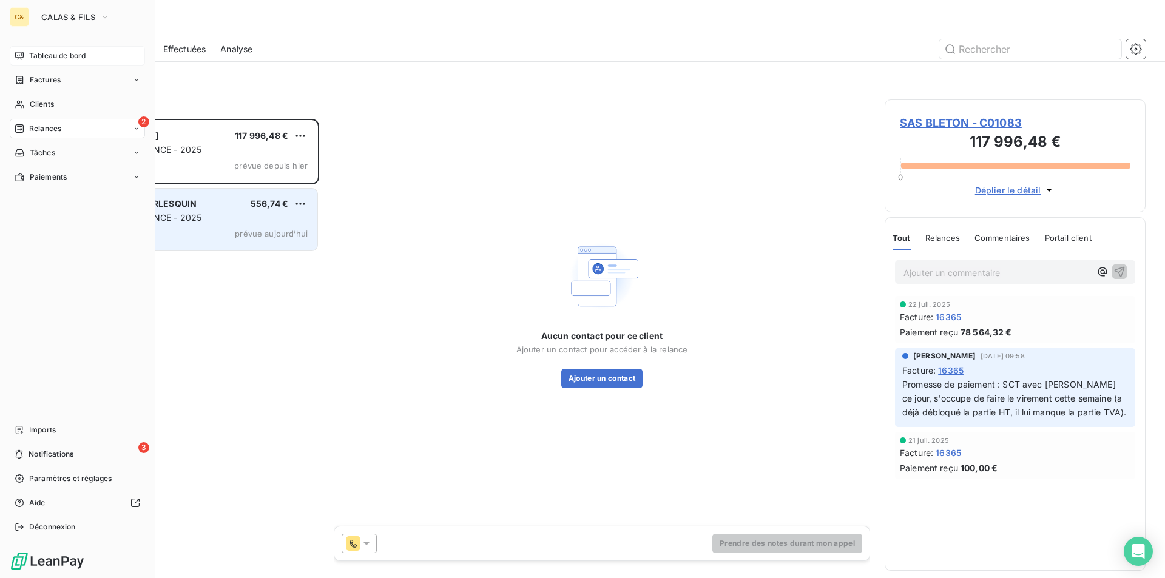
click at [48, 55] on span "Tableau de bord" at bounding box center [57, 55] width 56 height 11
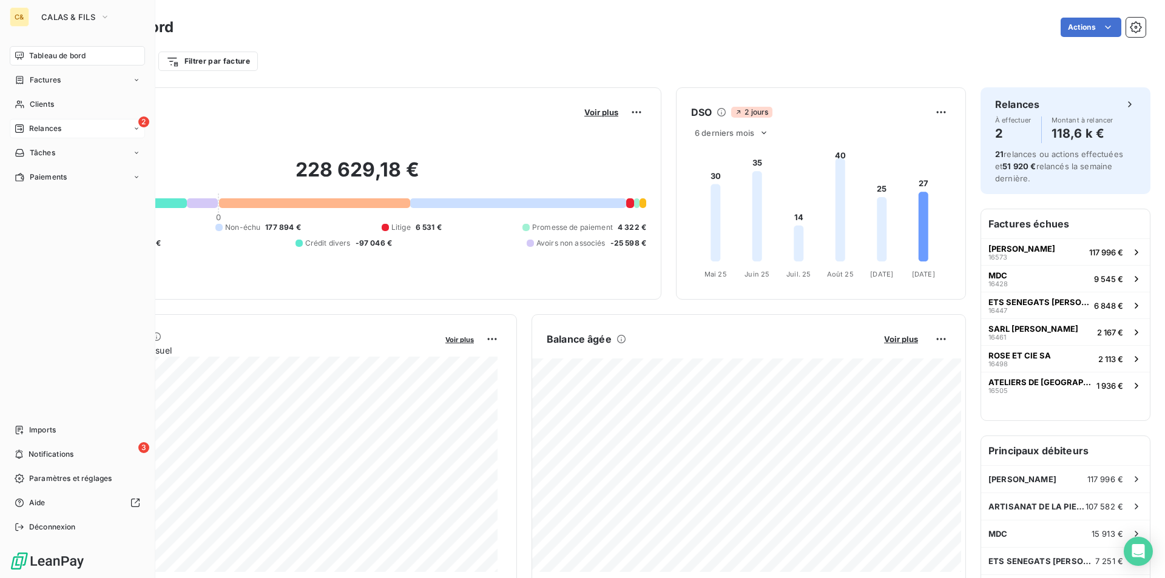
drag, startPoint x: 29, startPoint y: 126, endPoint x: 70, endPoint y: 122, distance: 41.5
click at [29, 126] on span "Relances" at bounding box center [45, 128] width 32 height 11
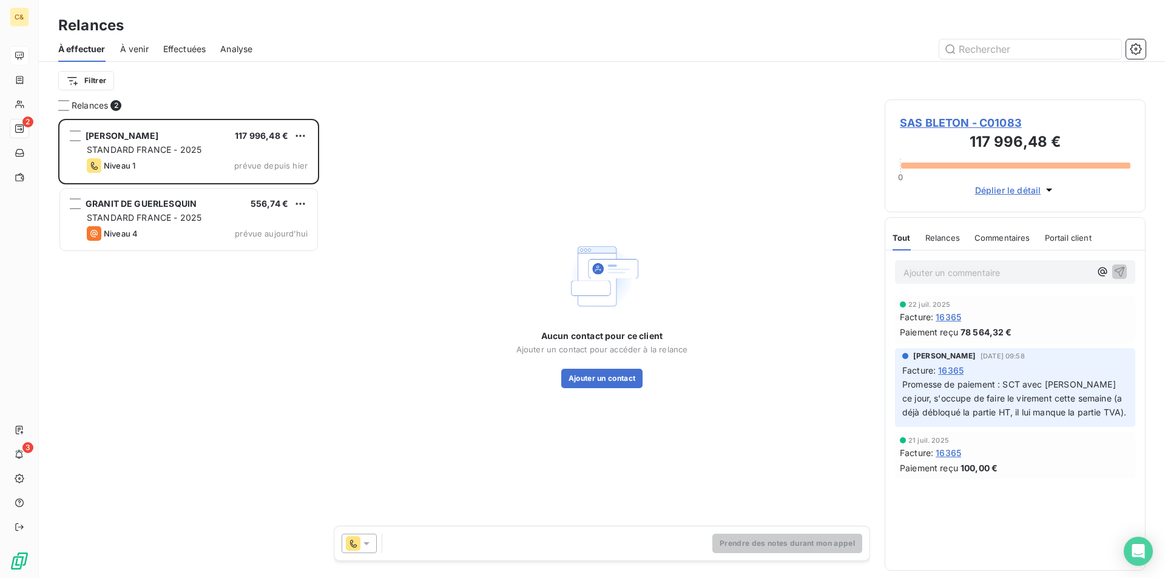
scroll to position [450, 252]
click at [239, 48] on span "Analyse" at bounding box center [236, 49] width 32 height 12
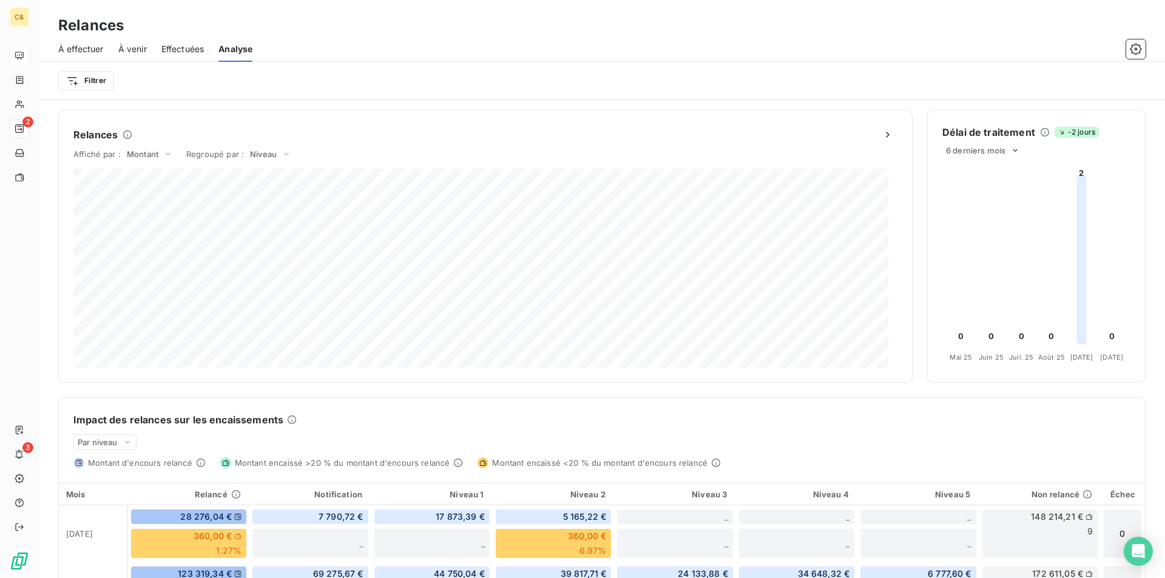
scroll to position [61, 0]
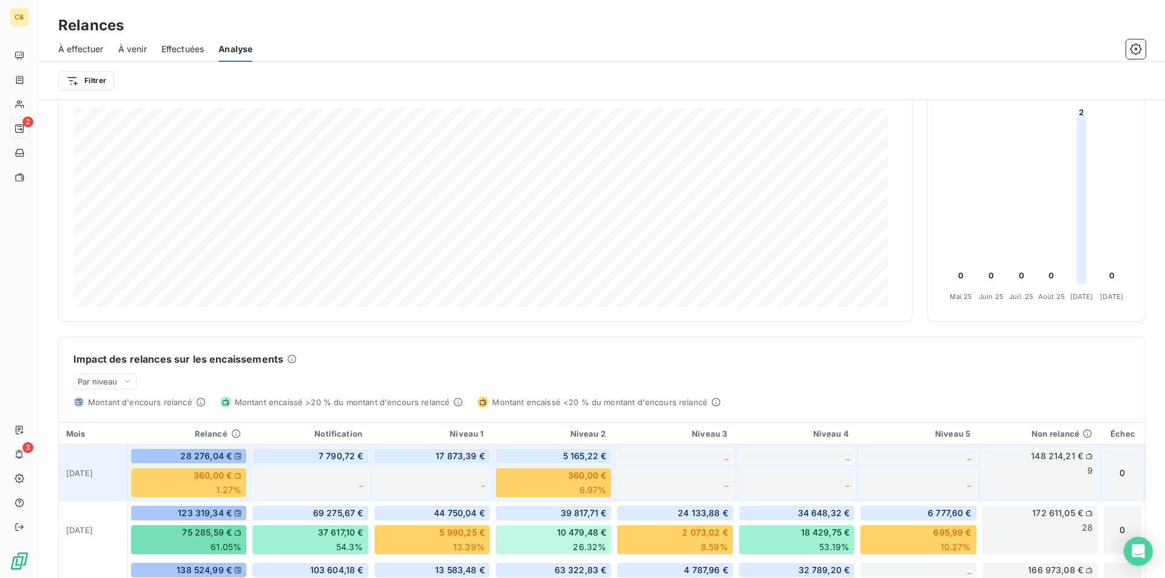
click at [1057, 462] on div "148 214,21 € 9" at bounding box center [1040, 473] width 117 height 50
click at [1088, 473] on span "9" at bounding box center [1090, 471] width 5 height 12
click at [1045, 438] on div "Non relancé" at bounding box center [1040, 434] width 106 height 10
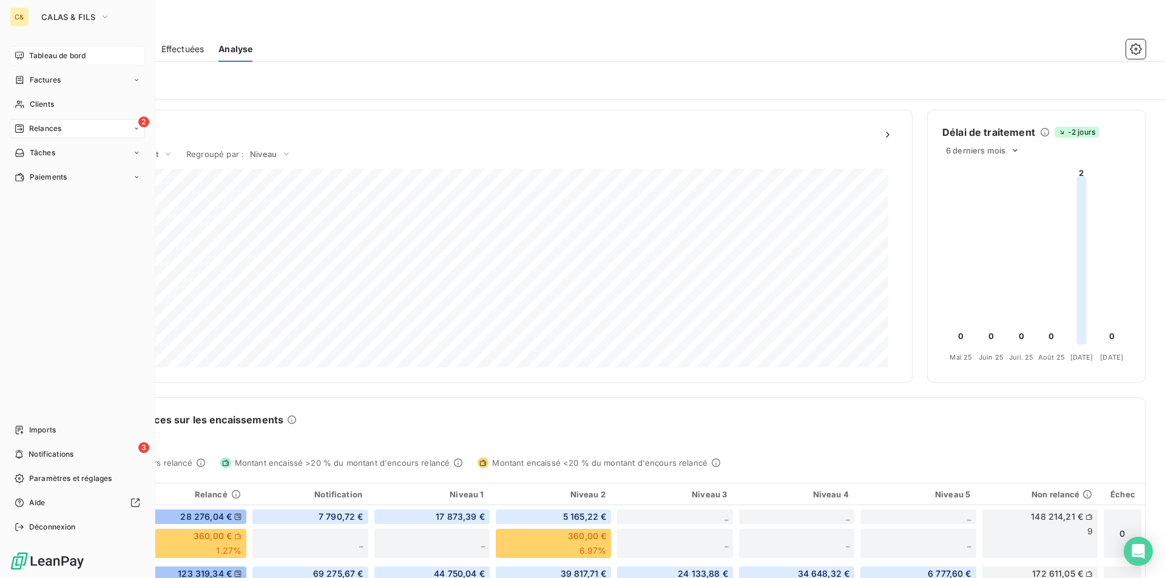
click at [44, 59] on span "Tableau de bord" at bounding box center [57, 55] width 56 height 11
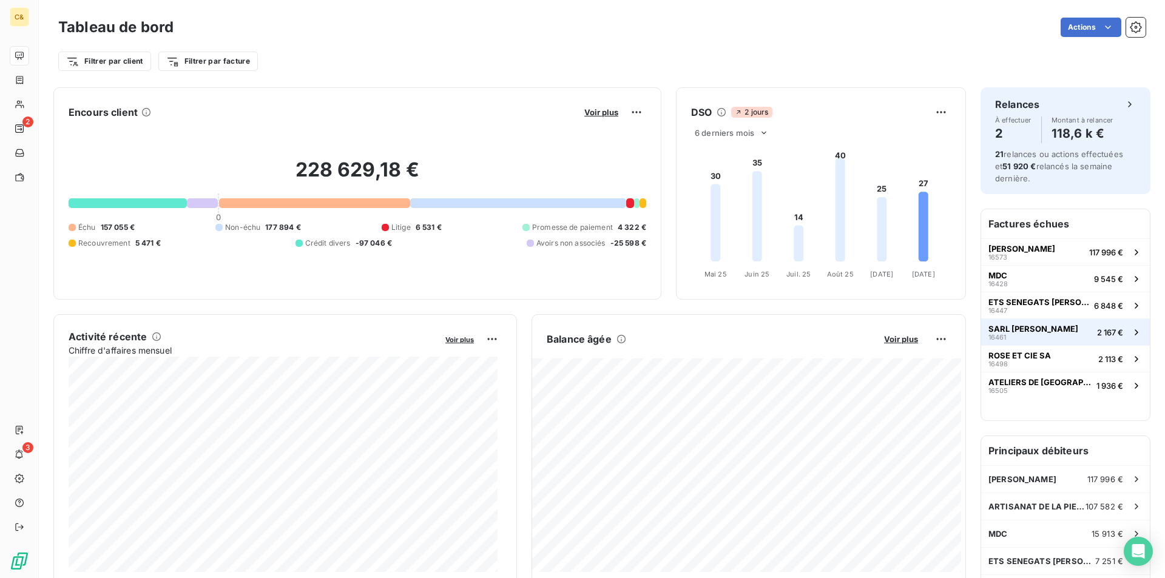
click at [1031, 325] on span "SARL [PERSON_NAME]" at bounding box center [1034, 329] width 90 height 10
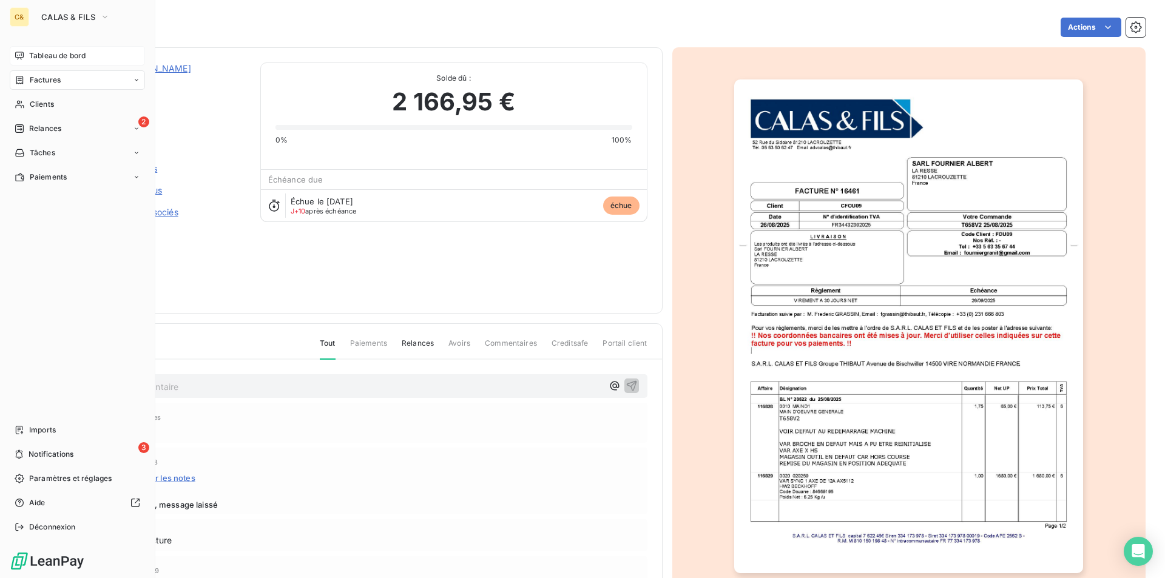
drag, startPoint x: 58, startPoint y: 57, endPoint x: 68, endPoint y: 58, distance: 9.8
click at [58, 57] on span "Tableau de bord" at bounding box center [57, 55] width 56 height 11
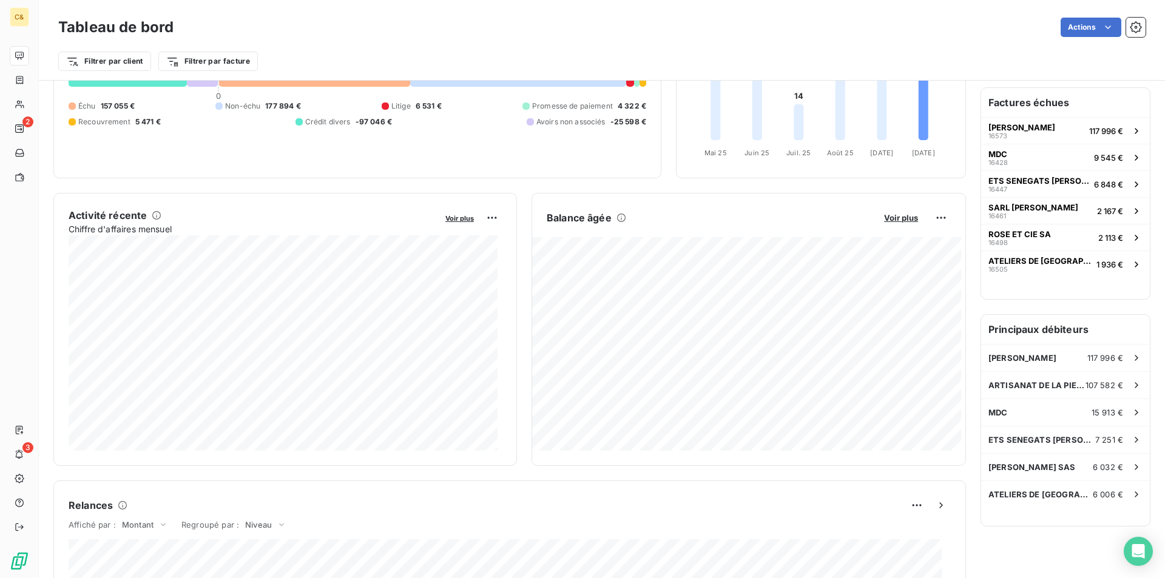
scroll to position [61, 0]
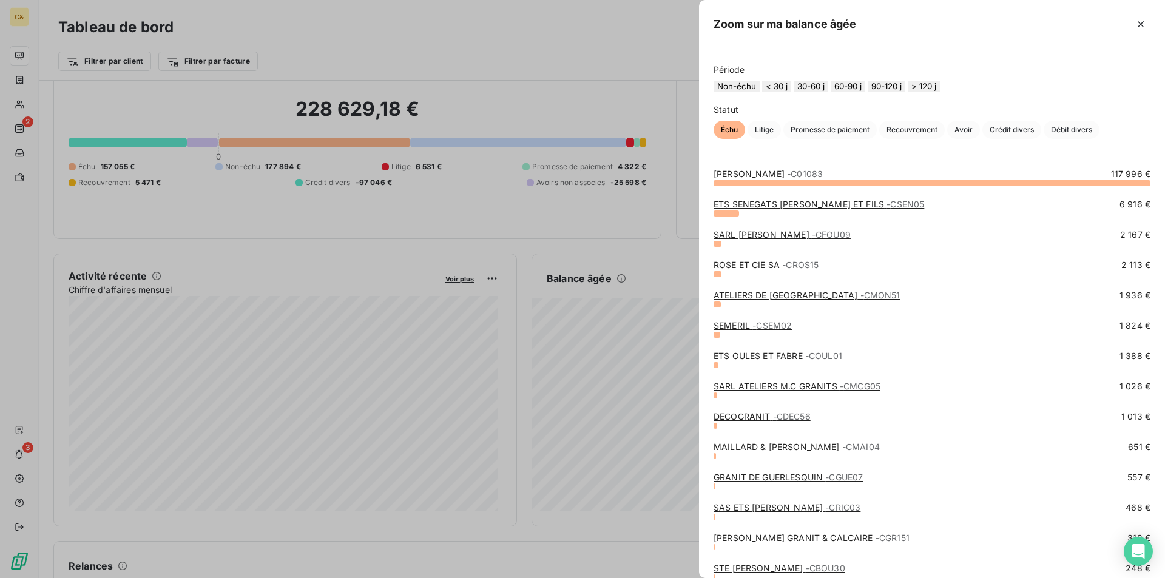
click at [787, 240] on link "SARL [PERSON_NAME] - CFOU09" at bounding box center [782, 234] width 137 height 10
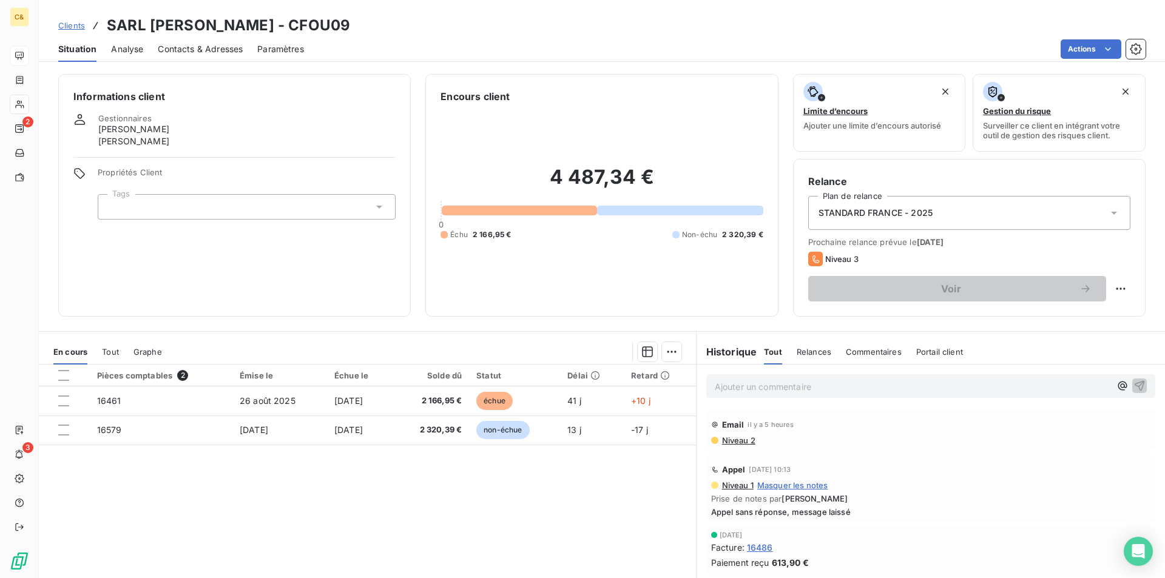
click at [168, 52] on span "Contacts & Adresses" at bounding box center [200, 49] width 85 height 12
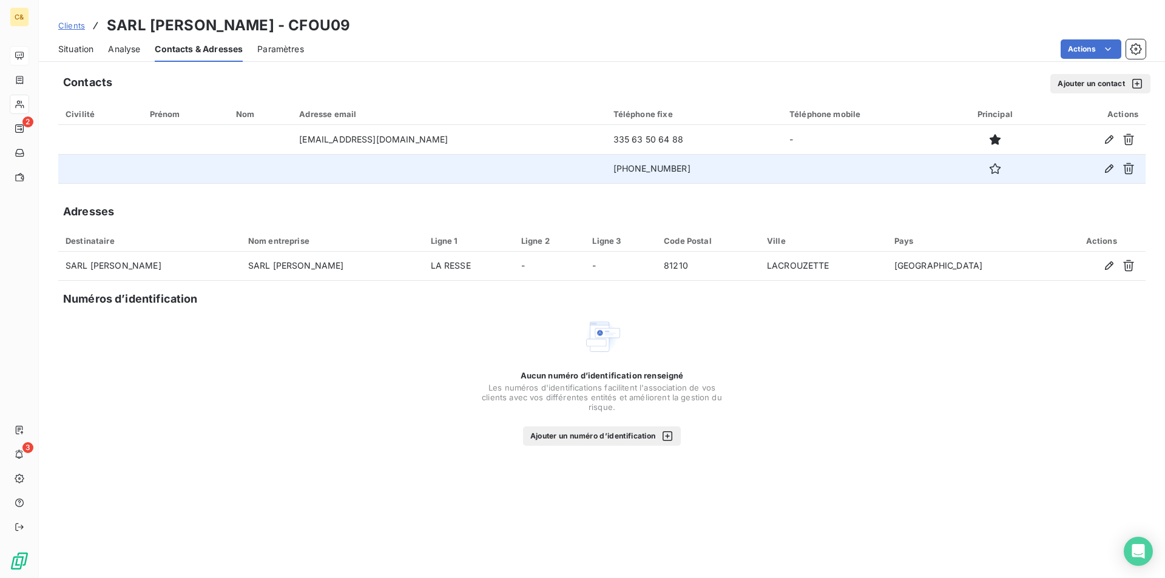
drag, startPoint x: 645, startPoint y: 166, endPoint x: 573, endPoint y: 172, distance: 72.4
click at [606, 172] on td "[PHONE_NUMBER]" at bounding box center [694, 168] width 176 height 29
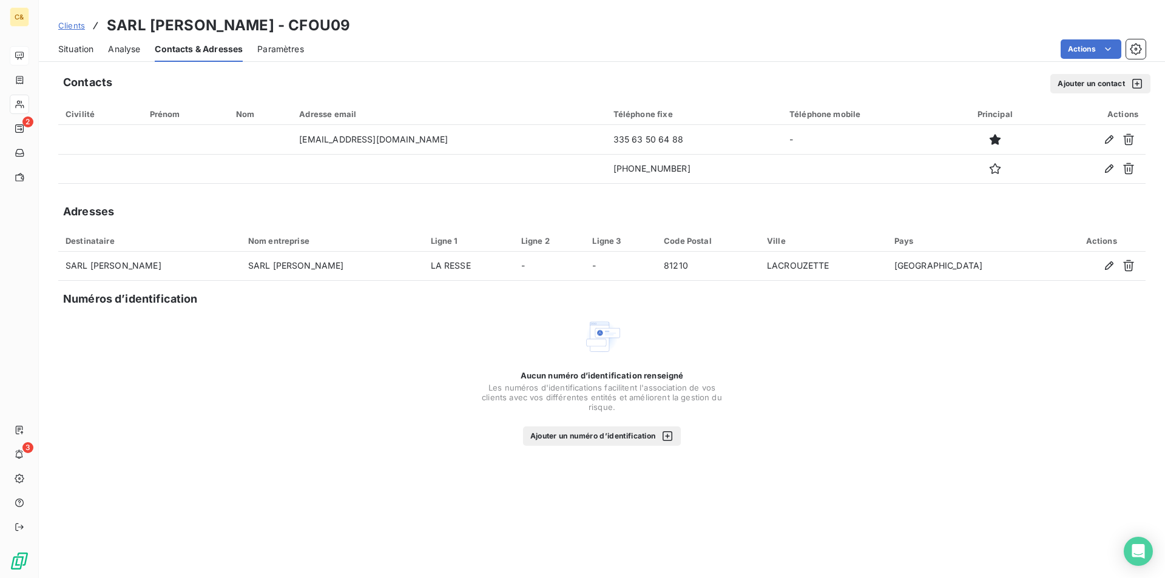
click at [70, 51] on span "Situation" at bounding box center [75, 49] width 35 height 12
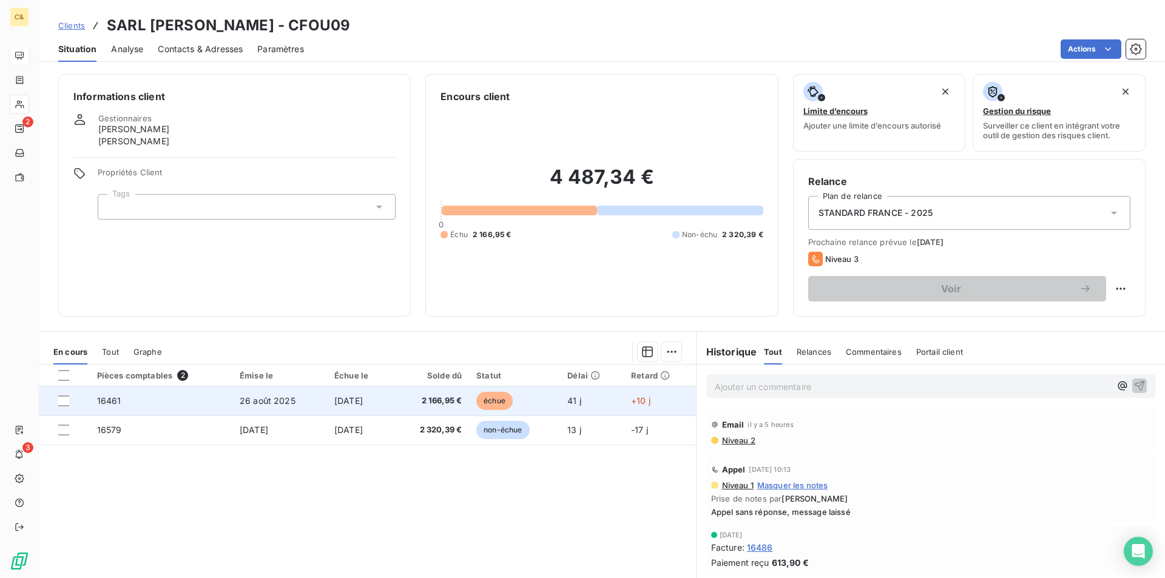
click at [388, 408] on td "[DATE]" at bounding box center [360, 401] width 66 height 29
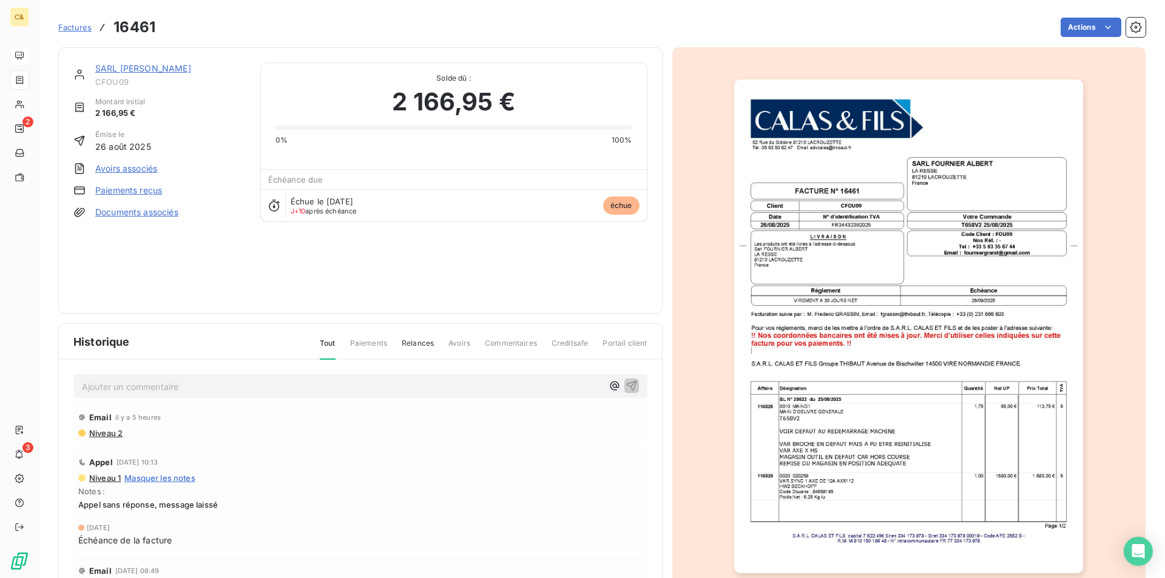
click at [172, 74] on div "SARL [PERSON_NAME]" at bounding box center [170, 69] width 151 height 12
click at [174, 72] on link "SARL [PERSON_NAME]" at bounding box center [143, 68] width 96 height 10
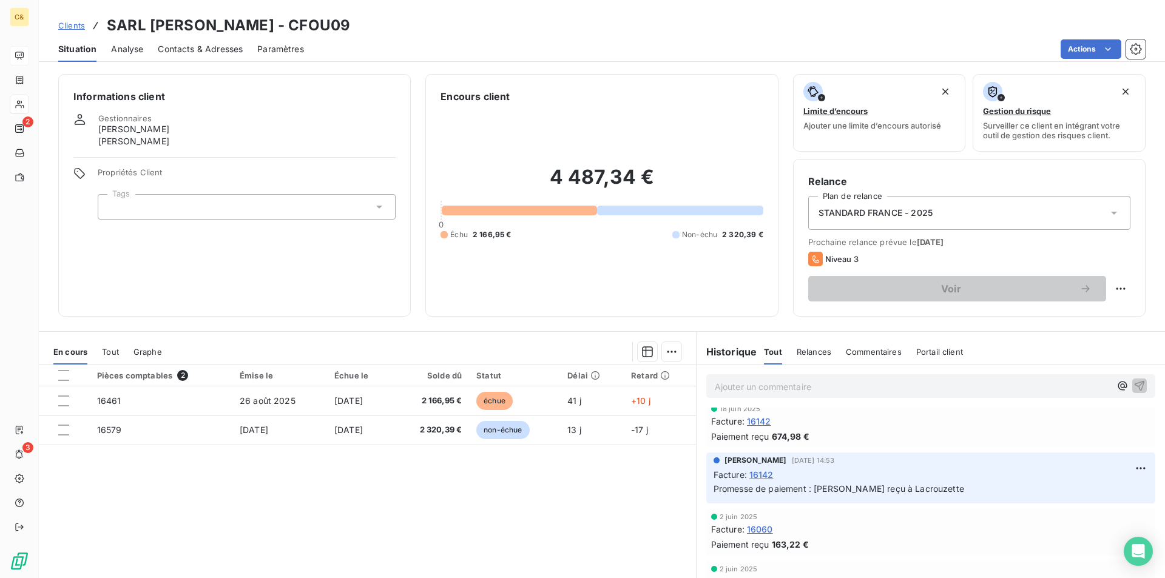
scroll to position [546, 0]
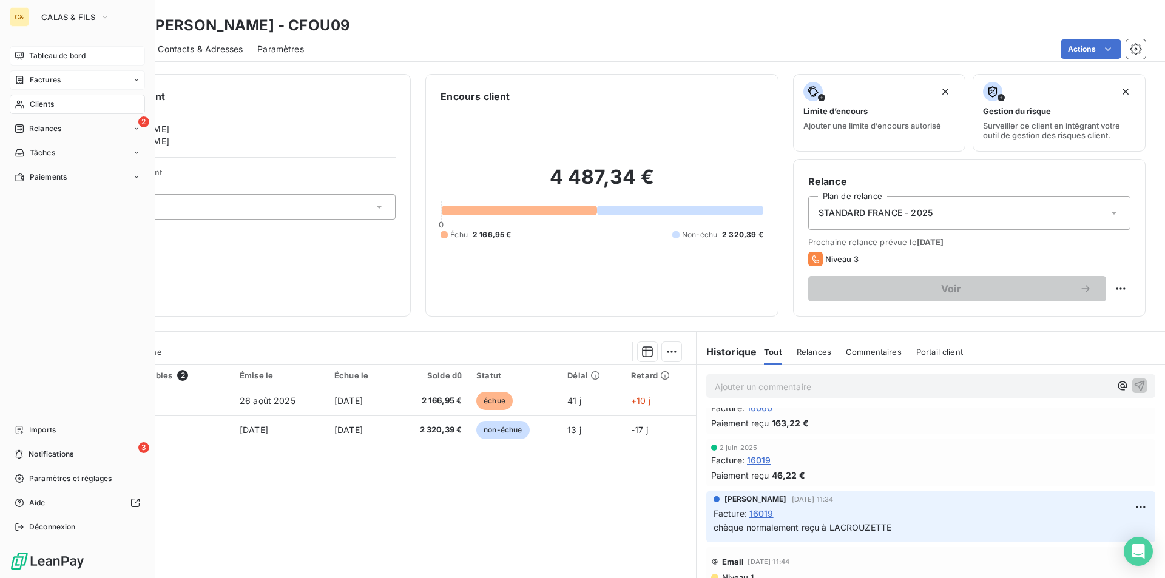
click at [46, 82] on span "Factures" at bounding box center [45, 80] width 31 height 11
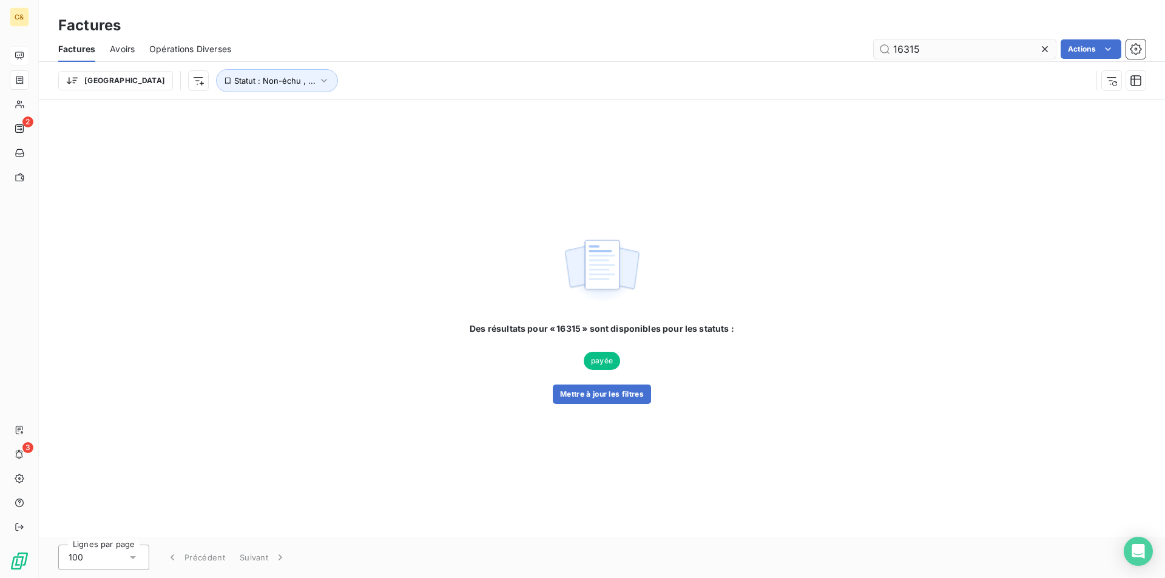
drag, startPoint x: 916, startPoint y: 48, endPoint x: 876, endPoint y: 48, distance: 40.7
click at [876, 48] on input "16315" at bounding box center [965, 48] width 182 height 19
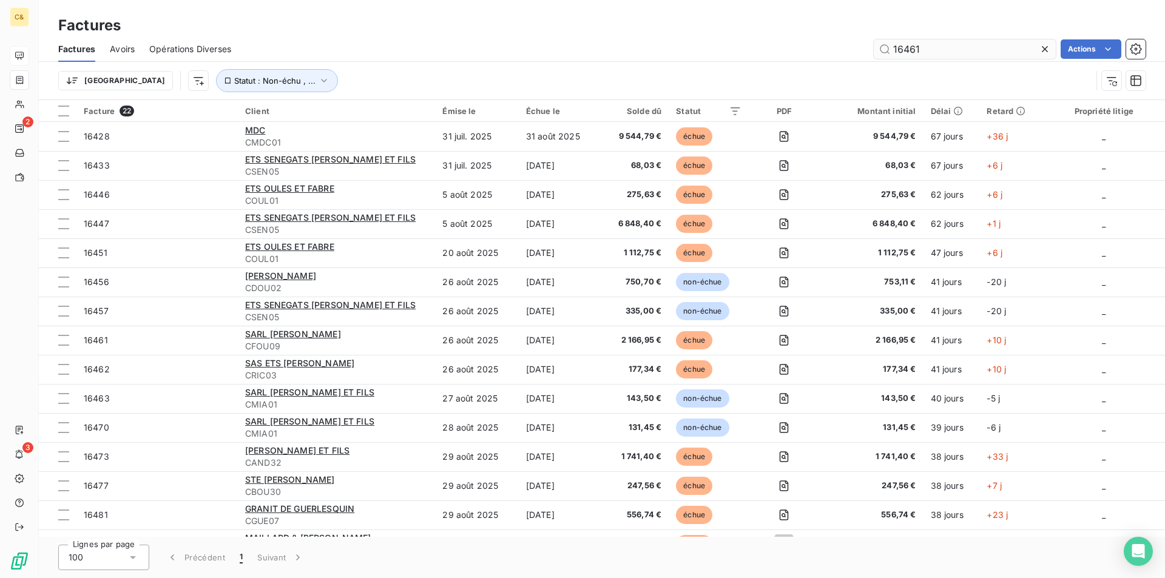
type input "16461"
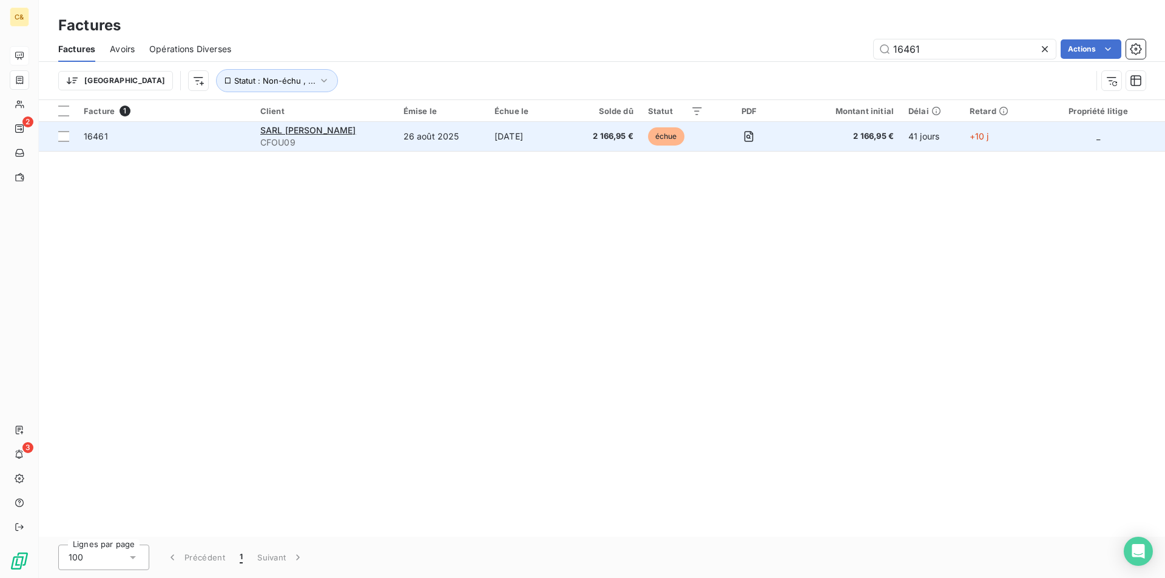
click at [594, 134] on span "2 166,95 €" at bounding box center [605, 136] width 56 height 12
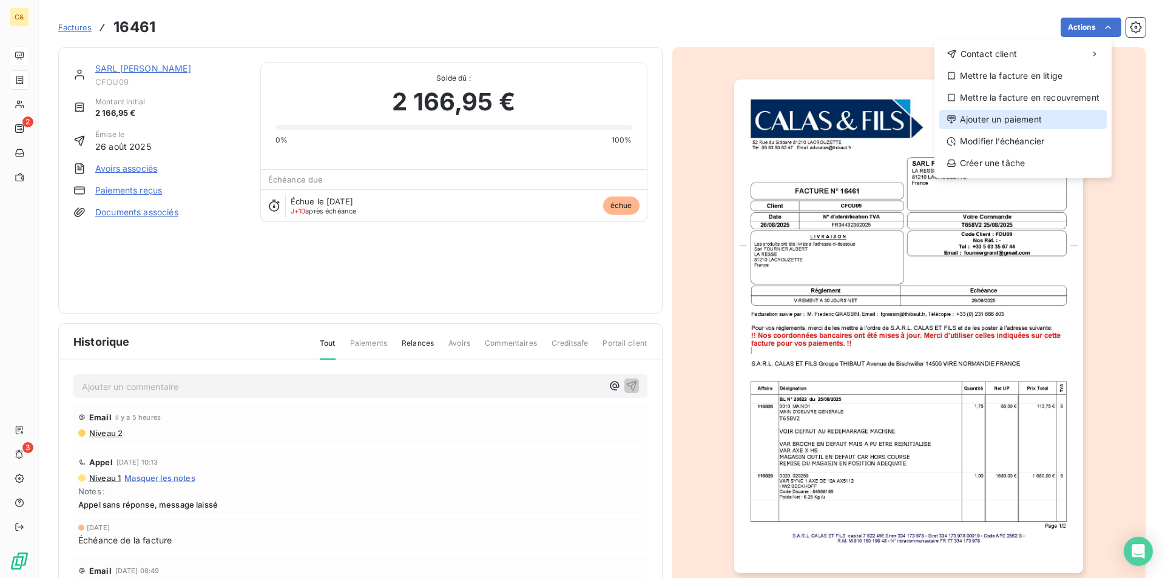
click at [985, 119] on div "Ajouter un paiement" at bounding box center [1023, 119] width 168 height 19
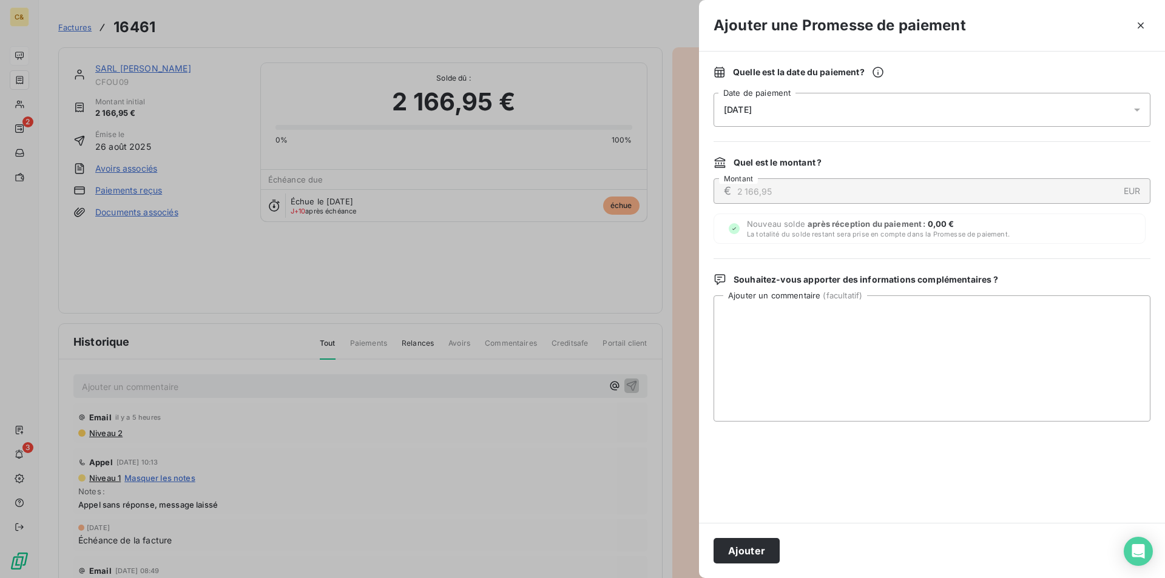
click at [752, 110] on span "[DATE]" at bounding box center [738, 110] width 28 height 10
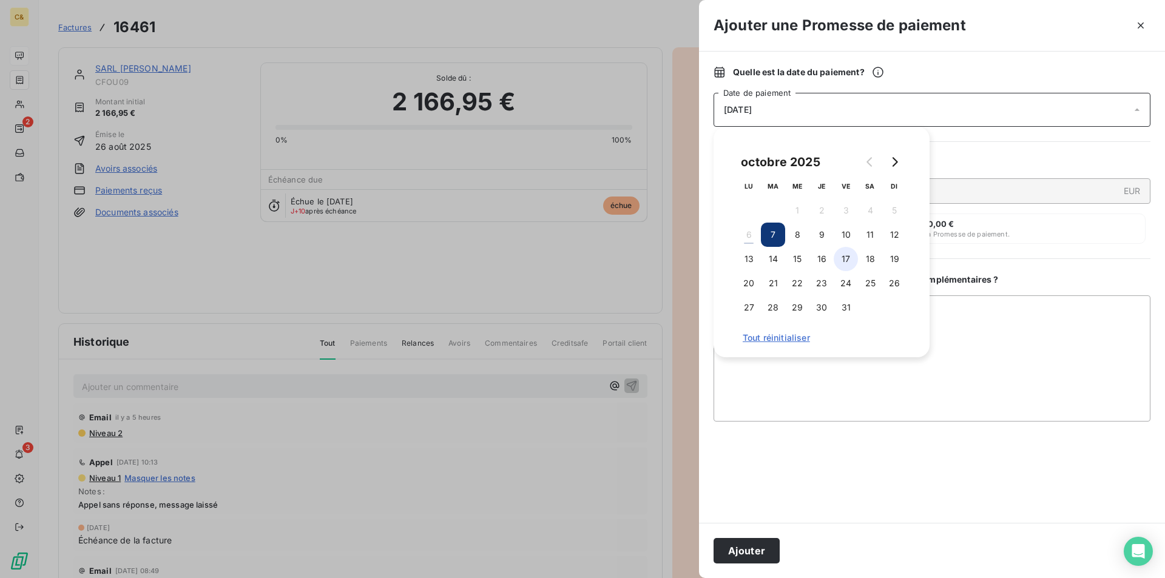
click at [849, 257] on button "17" at bounding box center [846, 259] width 24 height 24
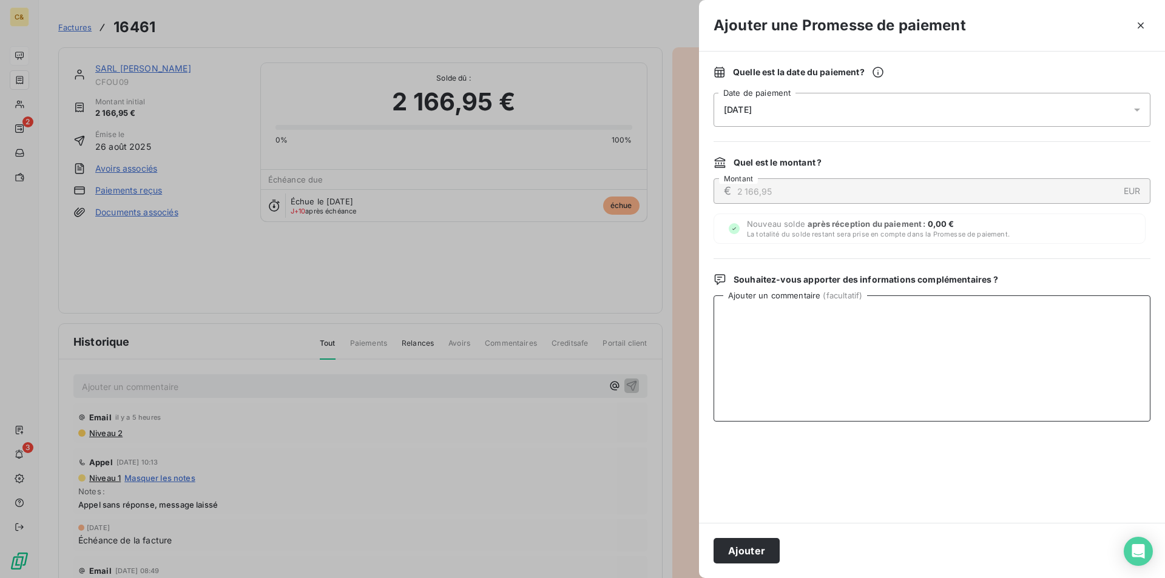
click at [815, 371] on textarea "Ajouter un commentaire ( facultatif )" at bounding box center [932, 359] width 437 height 126
type textarea "[PERSON_NAME] reçu à Lacrouzette"
click at [748, 558] on button "Ajouter" at bounding box center [747, 550] width 66 height 25
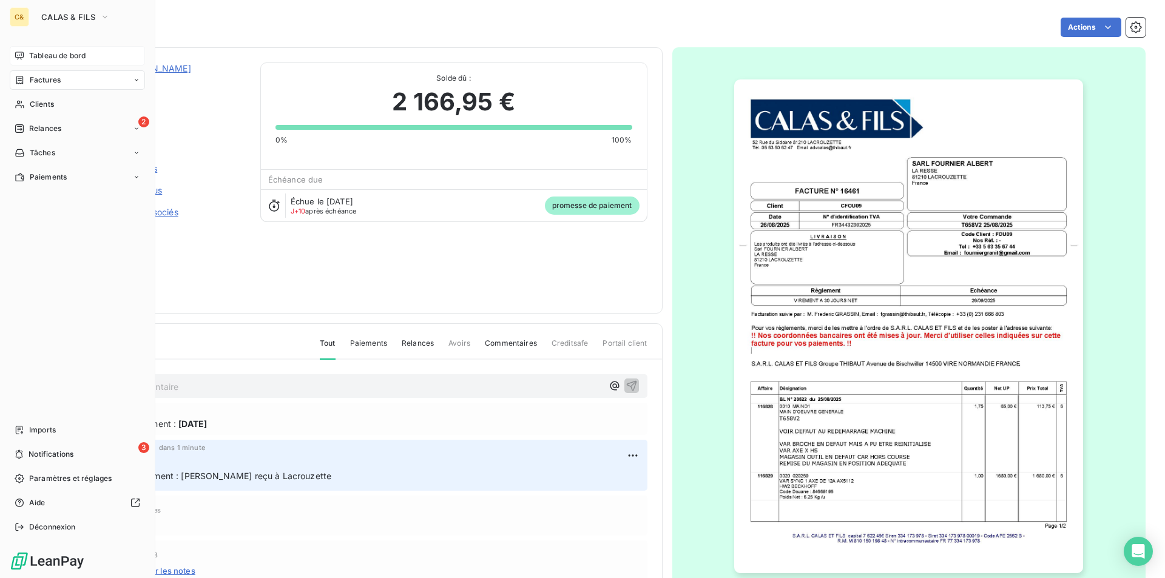
click at [58, 53] on span "Tableau de bord" at bounding box center [57, 55] width 56 height 11
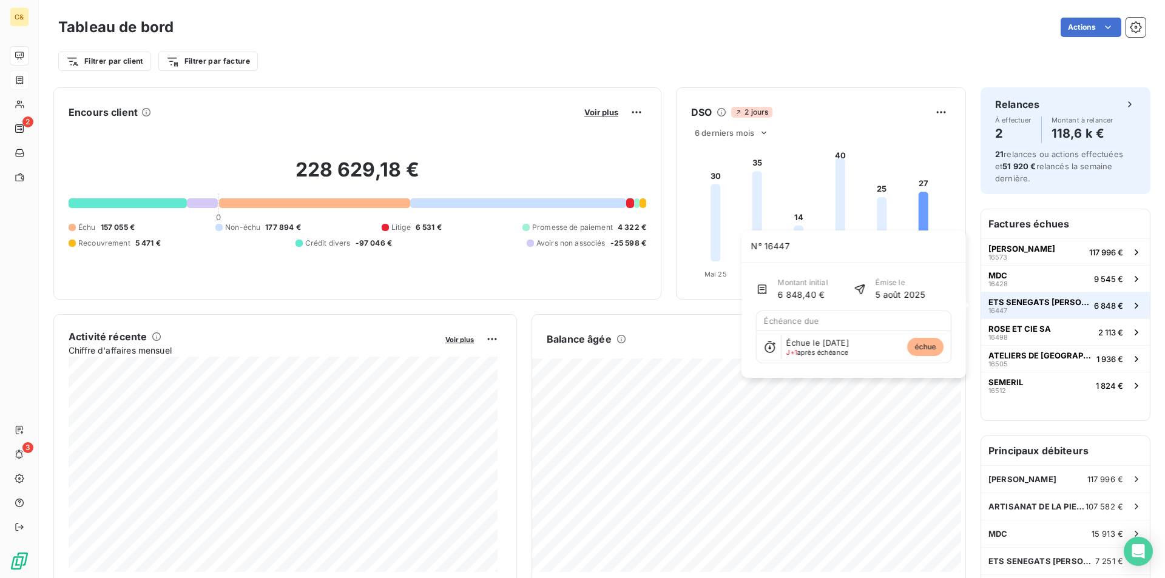
click at [1009, 310] on div "ETS SENEGATS [PERSON_NAME] ET FILS 16447" at bounding box center [1039, 305] width 101 height 17
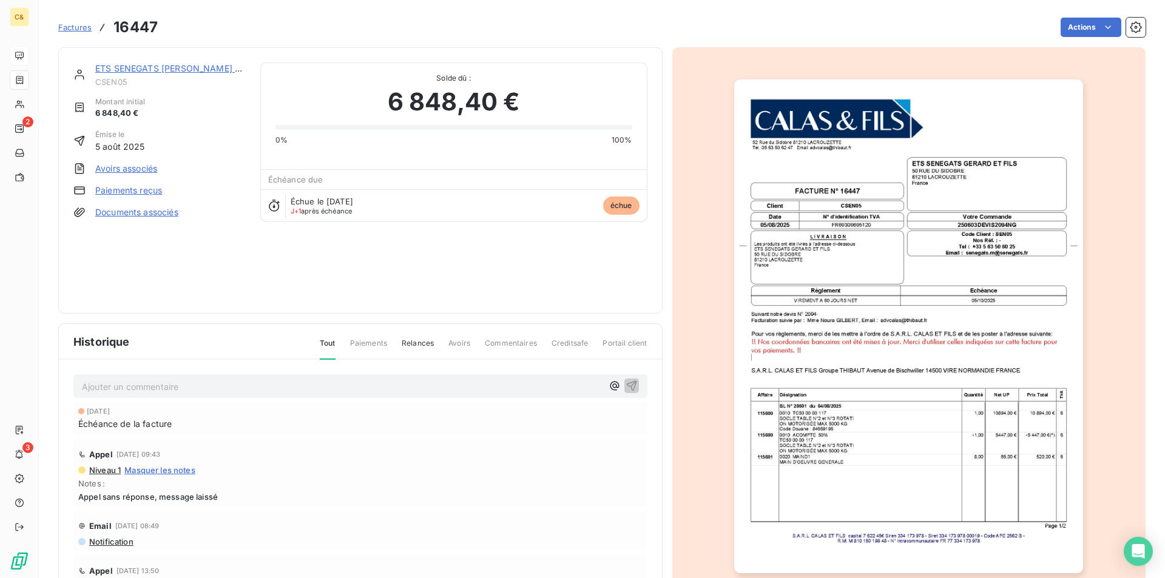
click at [177, 70] on link "ETS SENEGATS [PERSON_NAME] ET FILS" at bounding box center [180, 68] width 171 height 10
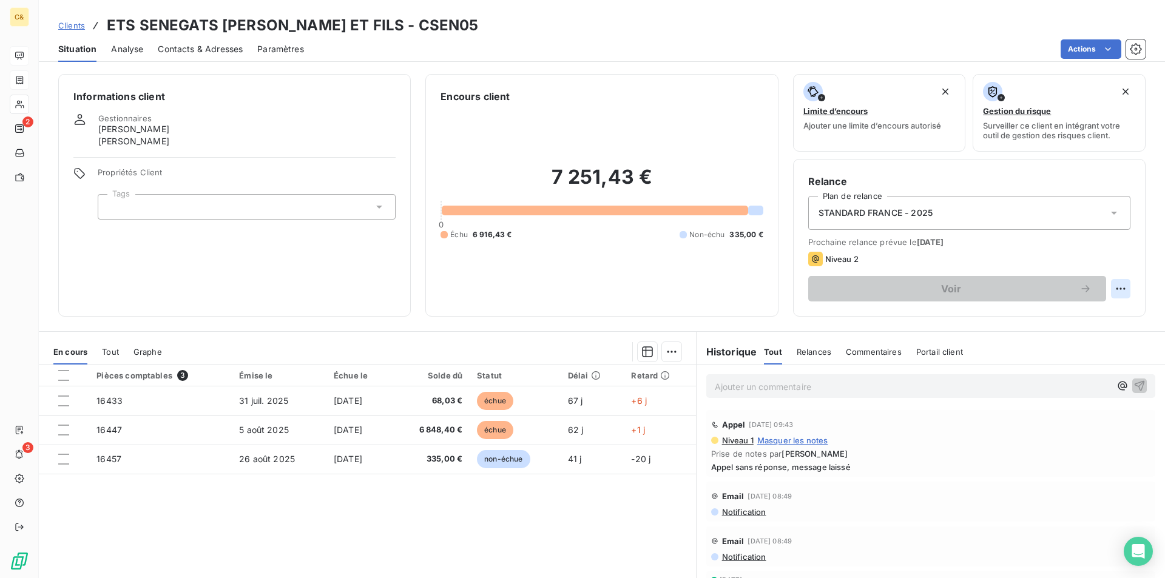
click at [1112, 289] on html "C& 2 3 Clients ETS SENEGATS [PERSON_NAME] ET FILS - CSEN05 Situation Analyse Co…" at bounding box center [582, 289] width 1165 height 578
click at [22, 130] on html "C& 2 3 Clients ETS SENEGATS [PERSON_NAME] ET FILS - CSEN05 Situation Analyse Co…" at bounding box center [582, 289] width 1165 height 578
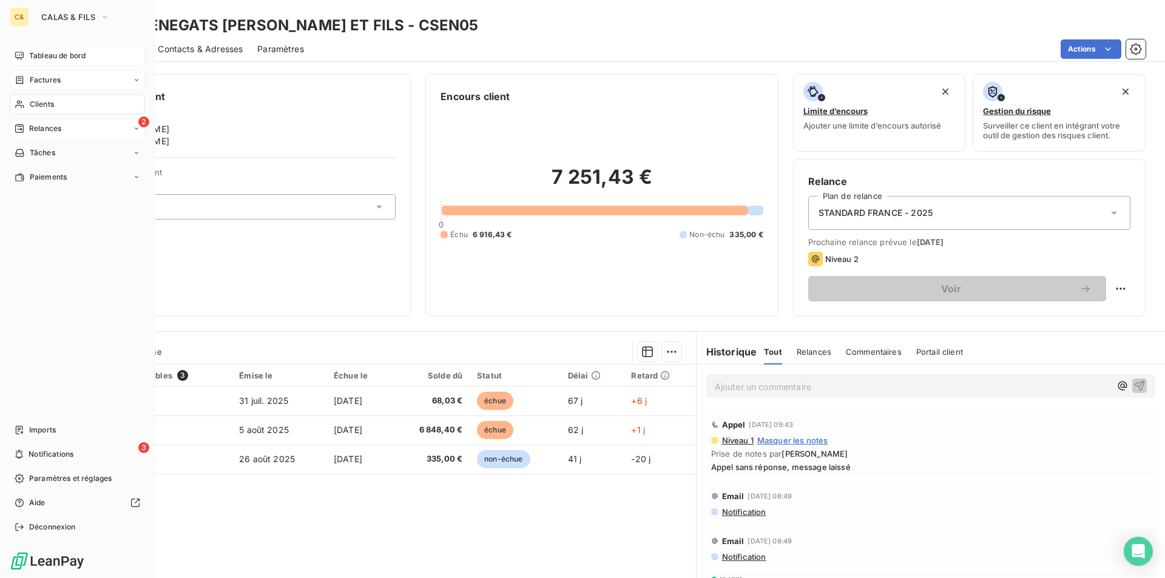
click at [51, 130] on span "Relances" at bounding box center [45, 128] width 32 height 11
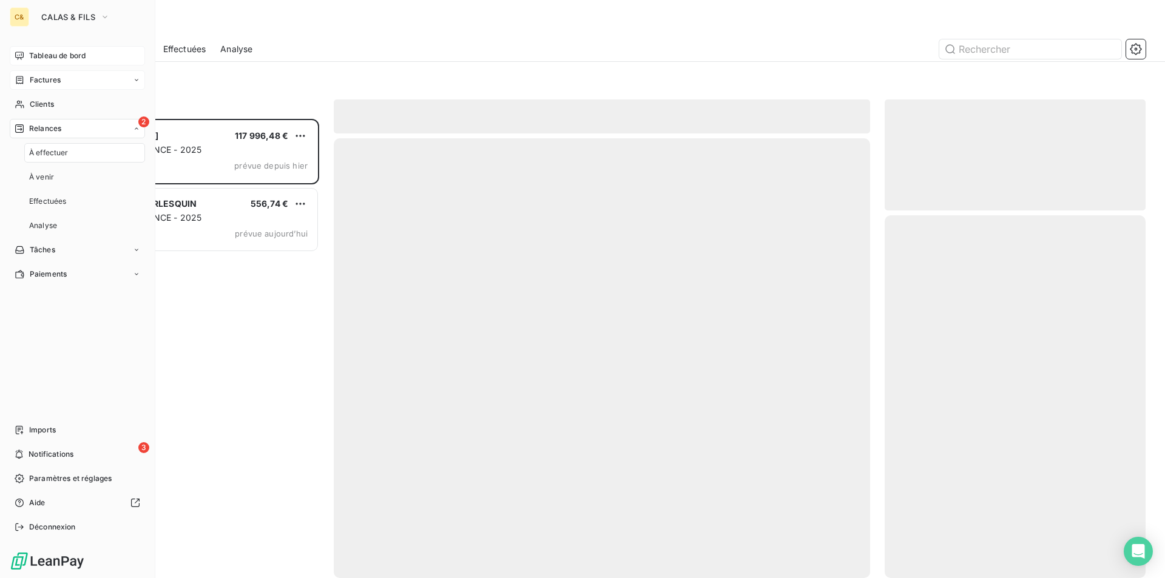
scroll to position [450, 252]
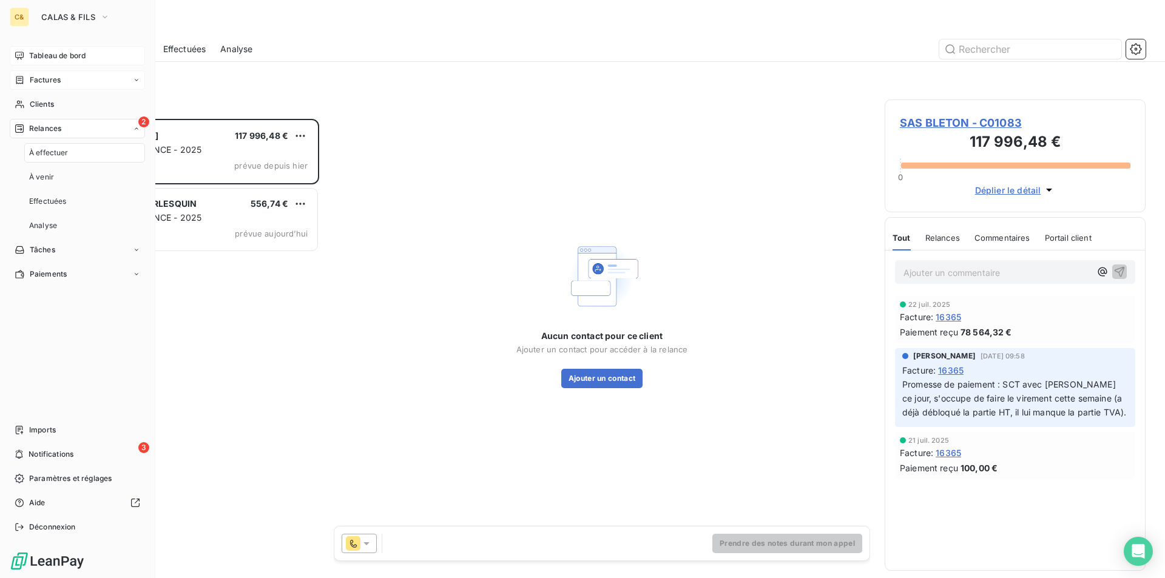
click at [54, 55] on span "Tableau de bord" at bounding box center [57, 55] width 56 height 11
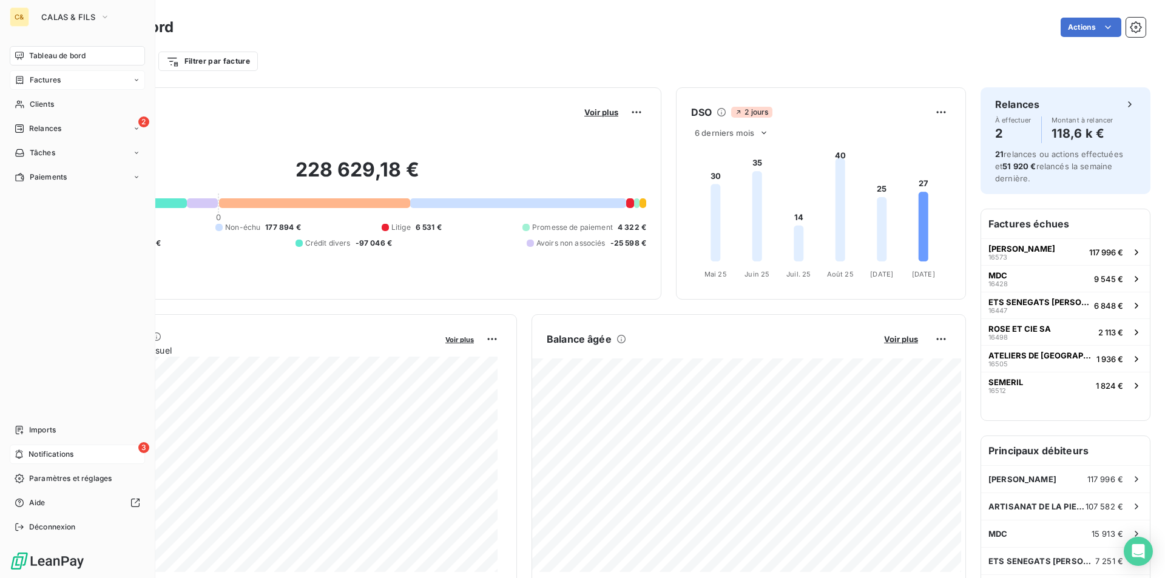
click at [46, 454] on span "Notifications" at bounding box center [51, 454] width 45 height 11
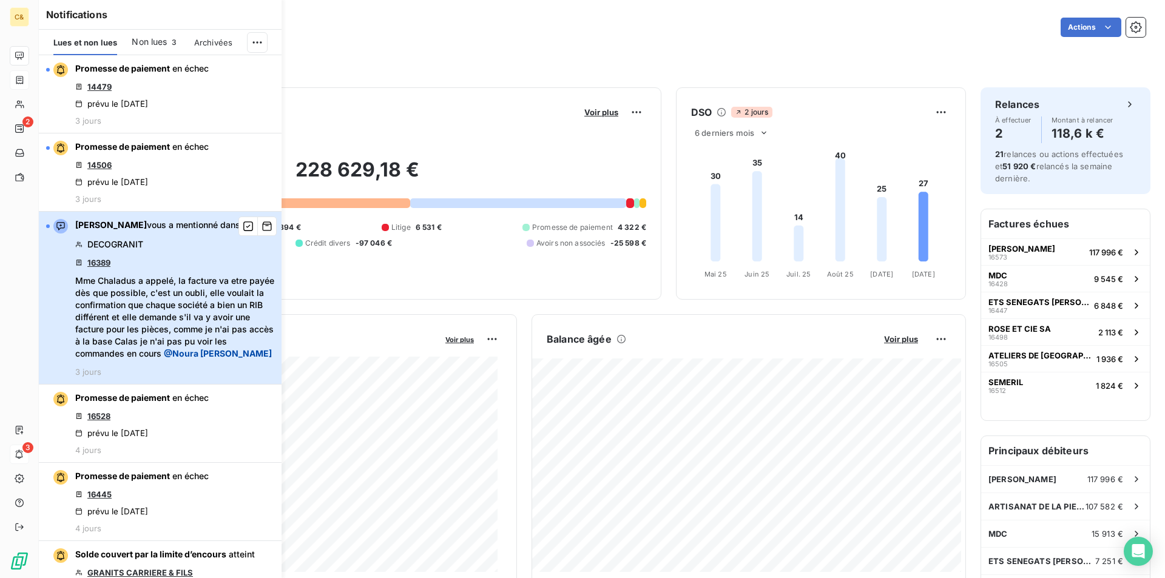
click at [164, 249] on div "[PERSON_NAME] vous a mentionné dans DECOGRANIT 16389 Mme Chaladus a appelé, la …" at bounding box center [174, 298] width 199 height 158
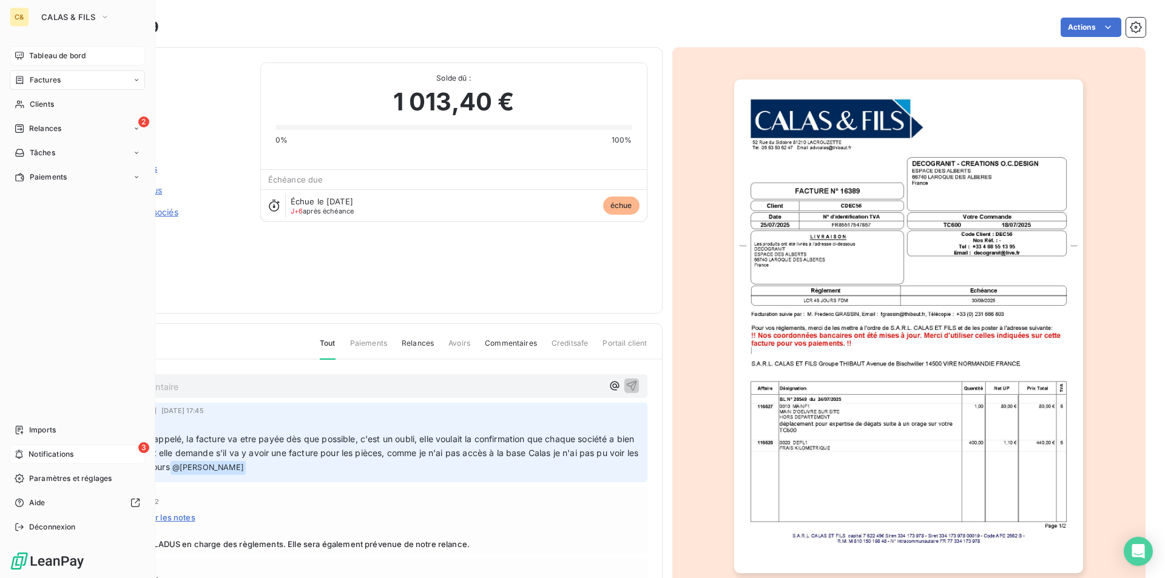
click at [50, 81] on span "Factures" at bounding box center [45, 80] width 31 height 11
drag, startPoint x: 48, startPoint y: 58, endPoint x: 148, endPoint y: 82, distance: 102.9
click at [48, 58] on span "Tableau de bord" at bounding box center [57, 55] width 56 height 11
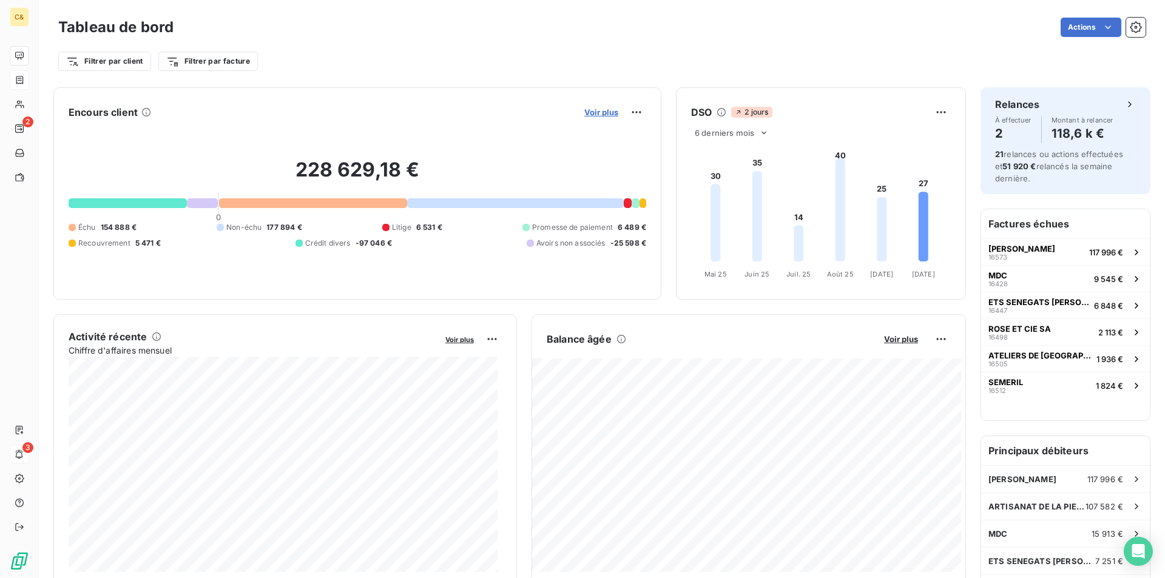
click at [601, 114] on span "Voir plus" at bounding box center [601, 112] width 34 height 10
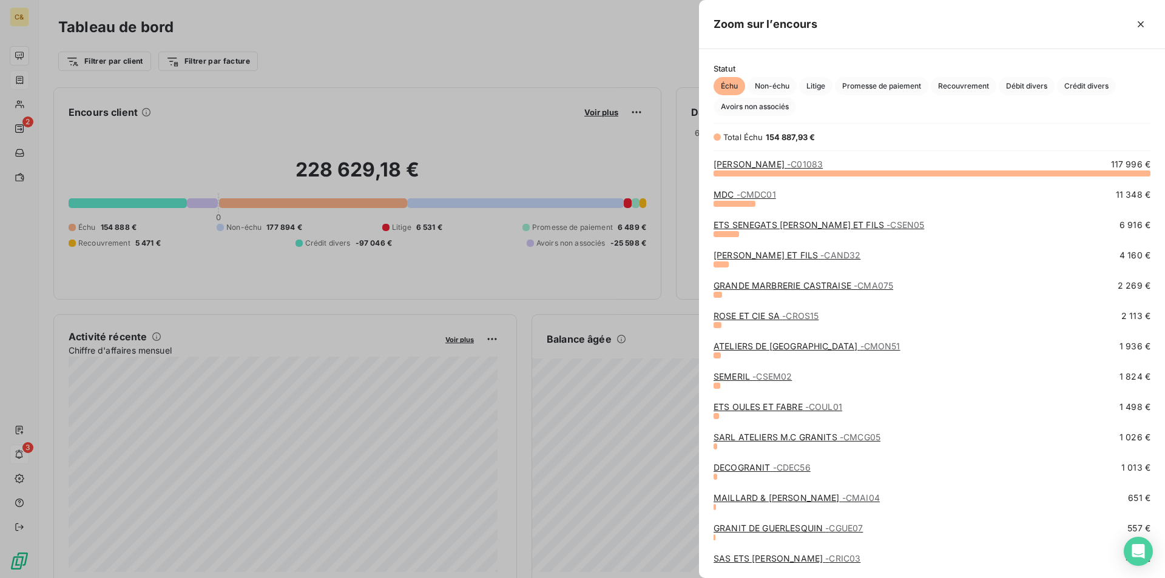
scroll to position [396, 457]
click at [818, 89] on span "Litige" at bounding box center [815, 86] width 33 height 18
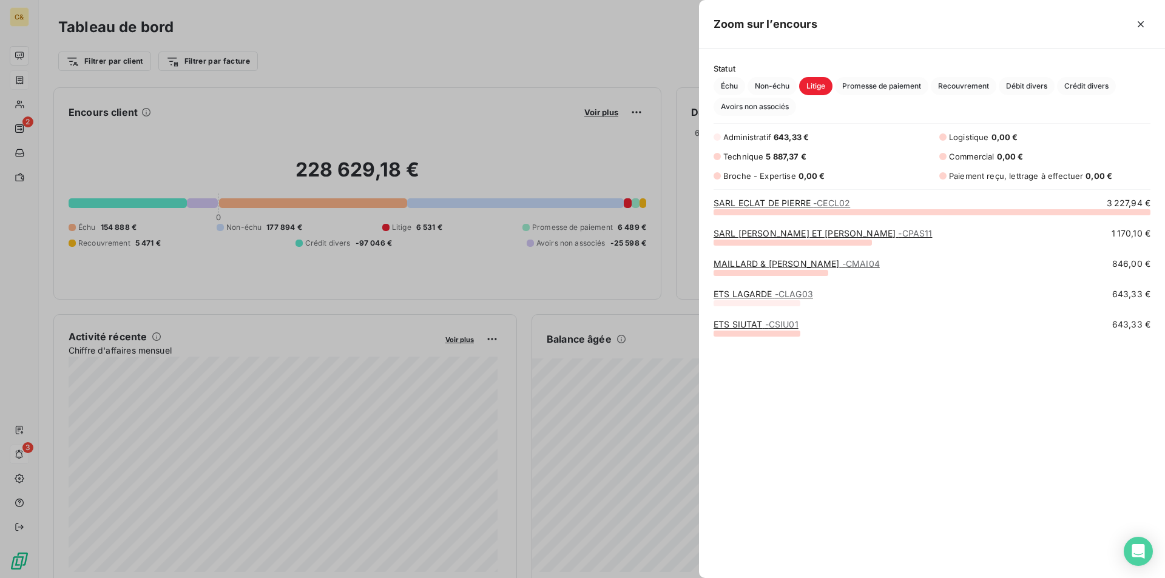
scroll to position [357, 457]
click at [755, 296] on link "ETS LAGARDE - CLAG03" at bounding box center [764, 294] width 100 height 10
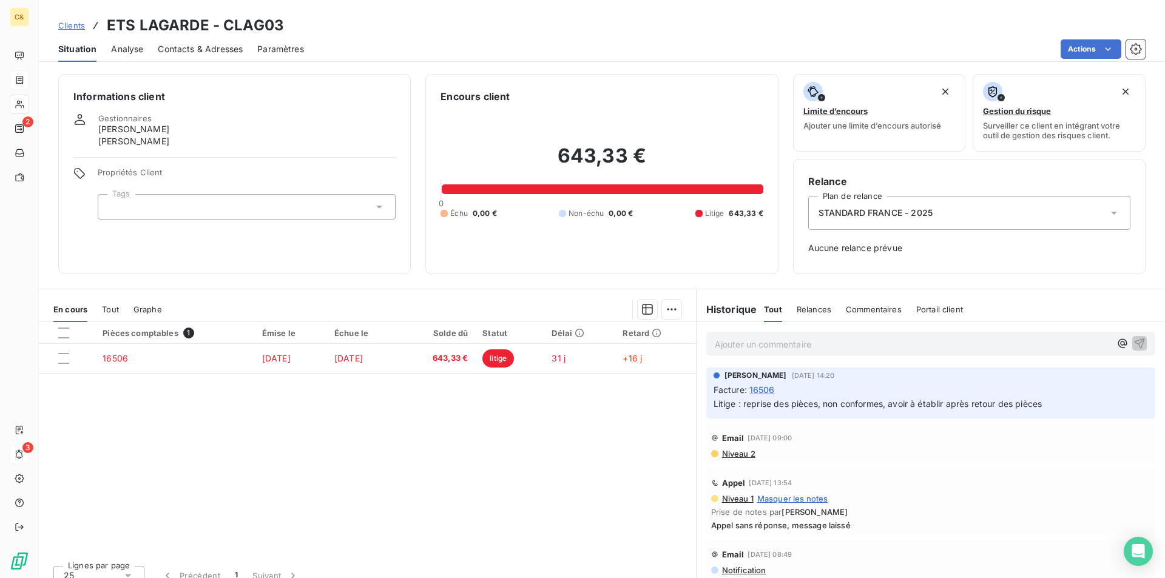
click at [763, 348] on p "Ajouter un commentaire ﻿" at bounding box center [913, 344] width 396 height 15
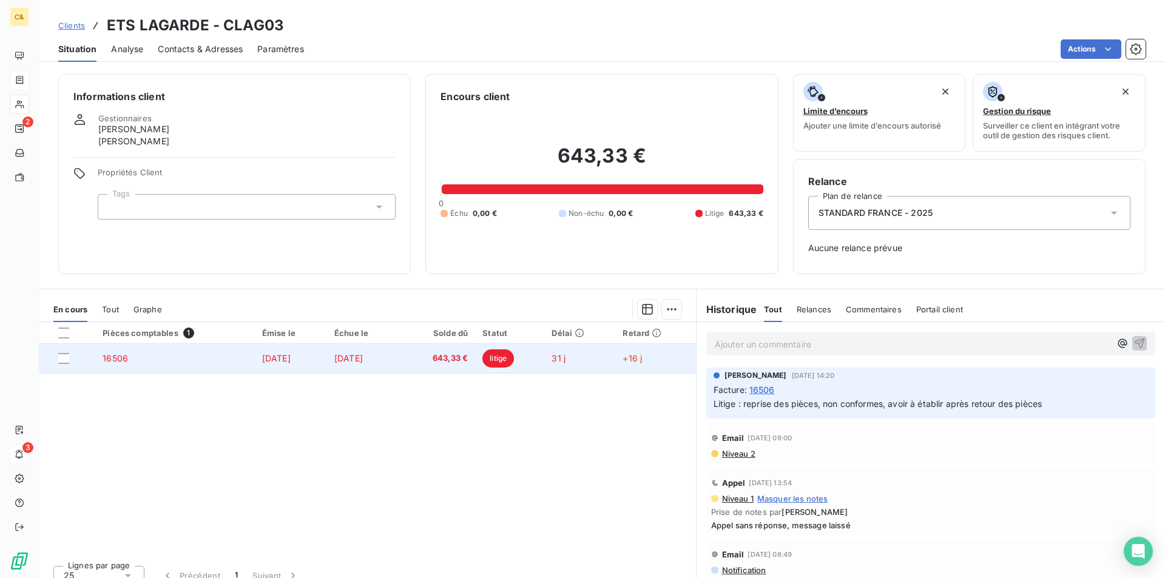
click at [419, 435] on div "Pièces comptables 1 Émise le Échue le Solde dû Statut Délai Retard 16506 [DATE]…" at bounding box center [367, 439] width 657 height 234
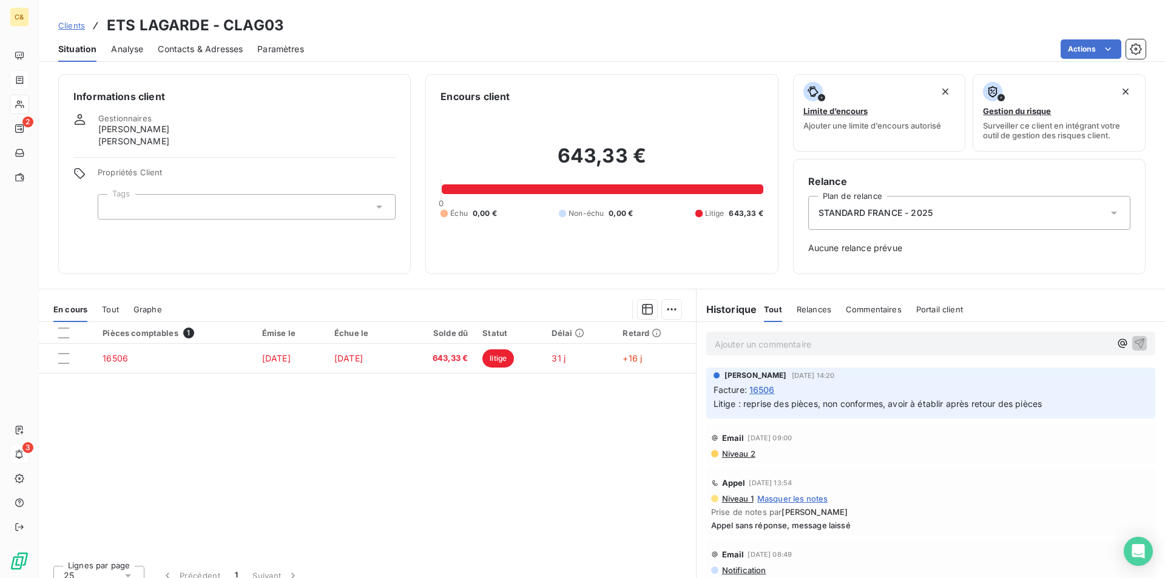
click at [439, 457] on div "Pièces comptables 1 Émise le Échue le Solde dû Statut Délai Retard 16506 [DATE]…" at bounding box center [367, 439] width 657 height 234
drag, startPoint x: 439, startPoint y: 457, endPoint x: 405, endPoint y: 446, distance: 36.3
click at [439, 457] on div "Pièces comptables 1 Émise le Échue le Solde dû Statut Délai Retard 16506 [DATE]…" at bounding box center [367, 439] width 657 height 234
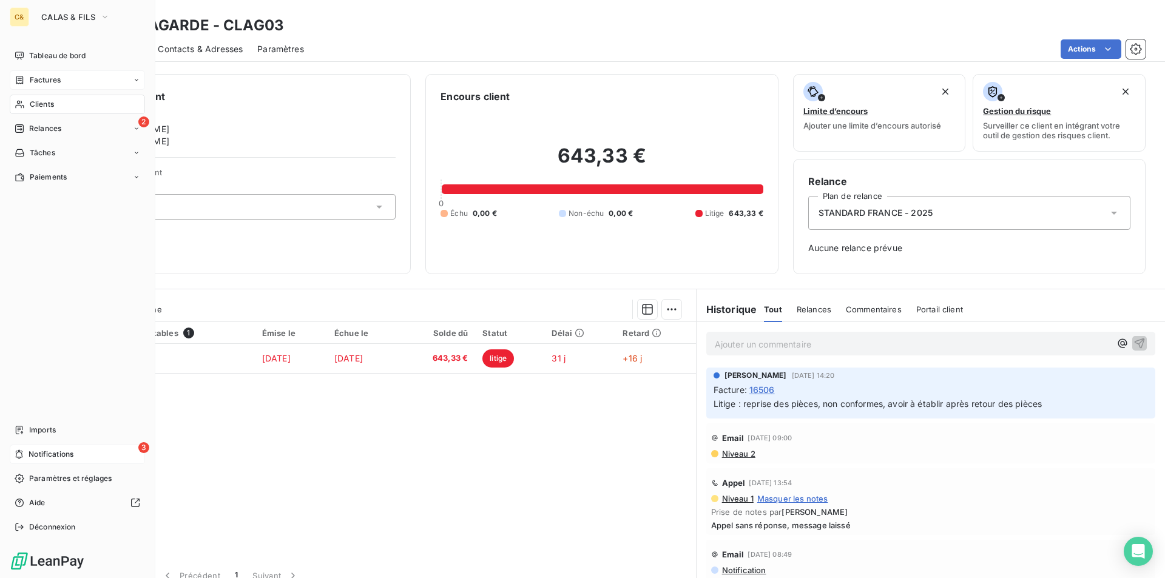
drag, startPoint x: 50, startPoint y: 450, endPoint x: 136, endPoint y: 450, distance: 86.2
click at [50, 450] on span "Notifications" at bounding box center [51, 454] width 45 height 11
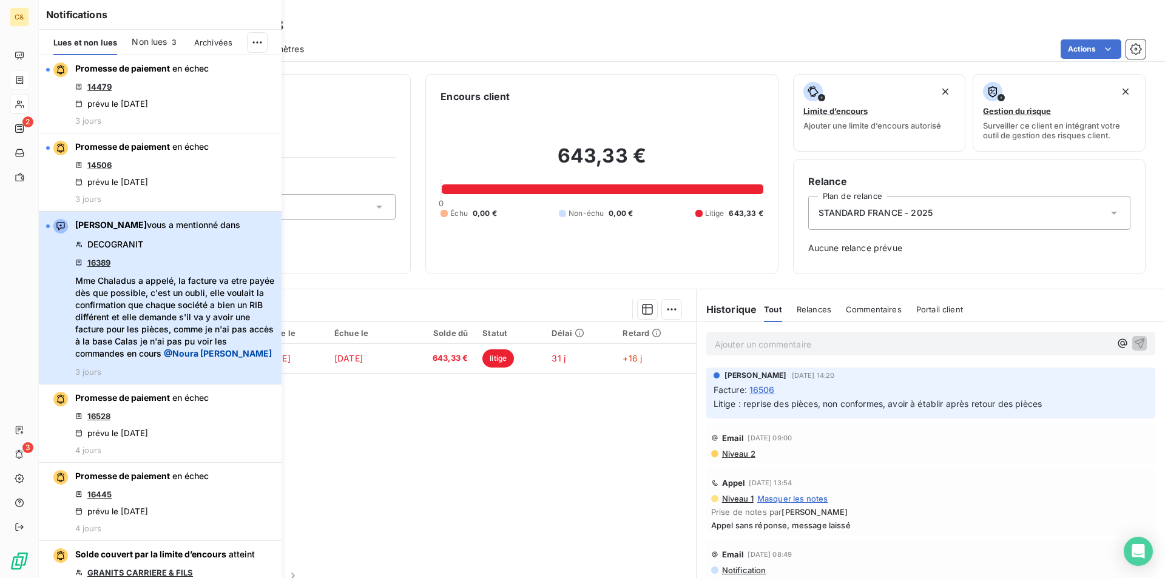
click at [186, 297] on span "Mme Chaladus a appelé, la facture va etre payée dès que possible, c'est un oubl…" at bounding box center [174, 317] width 199 height 85
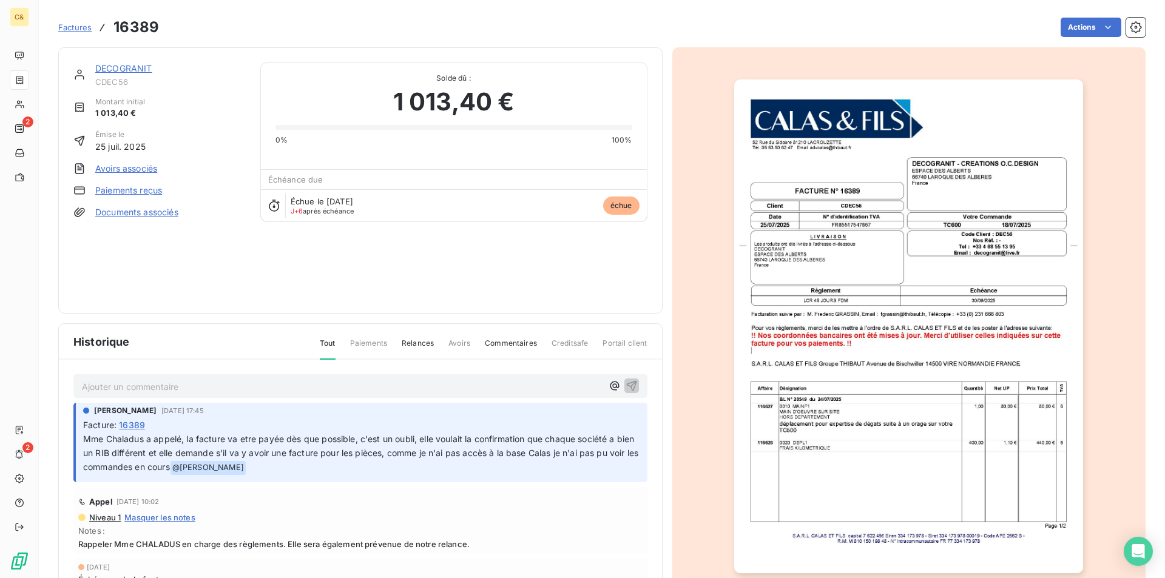
click at [223, 290] on div "DECOGRANIT CDEC56 Montant initial 1 013,40 € Émise le [DATE] Avoirs associés Pa…" at bounding box center [159, 181] width 172 height 236
click at [131, 62] on div "DECOGRANIT CDEC56 Montant initial 1 013,40 € Émise le [DATE] Avoirs associés Pa…" at bounding box center [360, 180] width 604 height 266
click at [127, 70] on link "DECOGRANIT" at bounding box center [123, 68] width 57 height 10
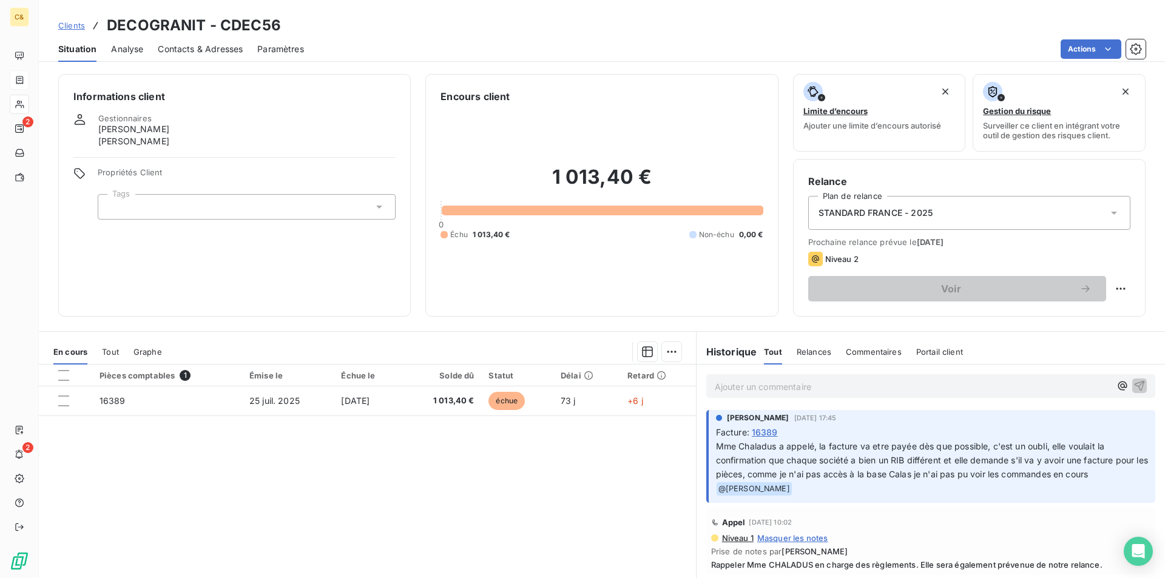
click at [211, 50] on span "Contacts & Adresses" at bounding box center [200, 49] width 85 height 12
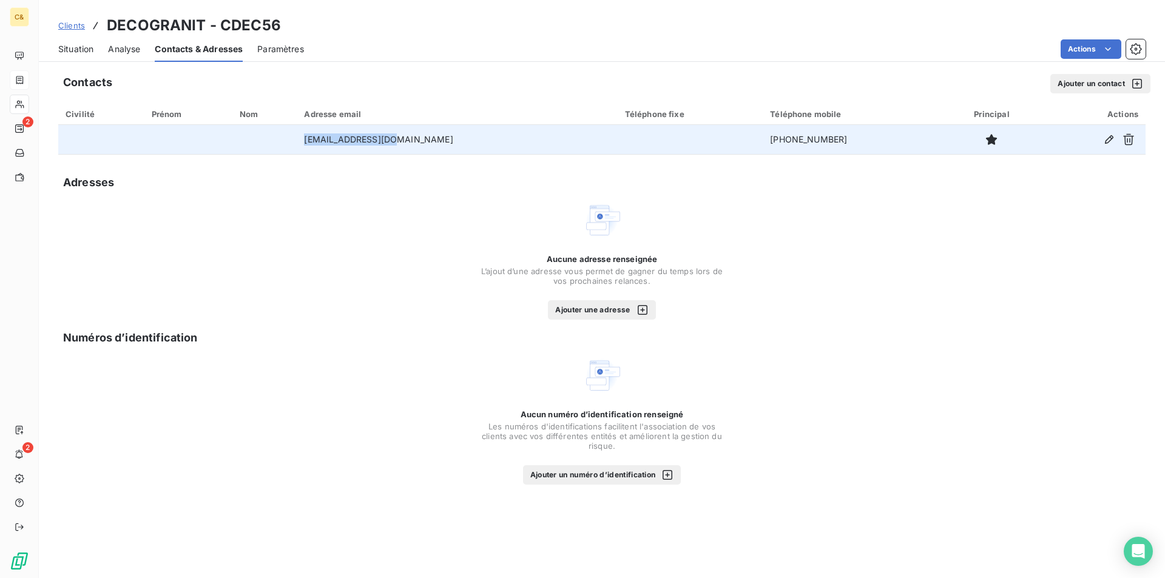
drag, startPoint x: 416, startPoint y: 136, endPoint x: 333, endPoint y: 147, distance: 83.9
click at [333, 147] on td "[EMAIL_ADDRESS][DOMAIN_NAME]" at bounding box center [457, 139] width 320 height 29
copy td "[EMAIL_ADDRESS][DOMAIN_NAME]"
click at [405, 146] on td "[EMAIL_ADDRESS][DOMAIN_NAME]" at bounding box center [457, 139] width 320 height 29
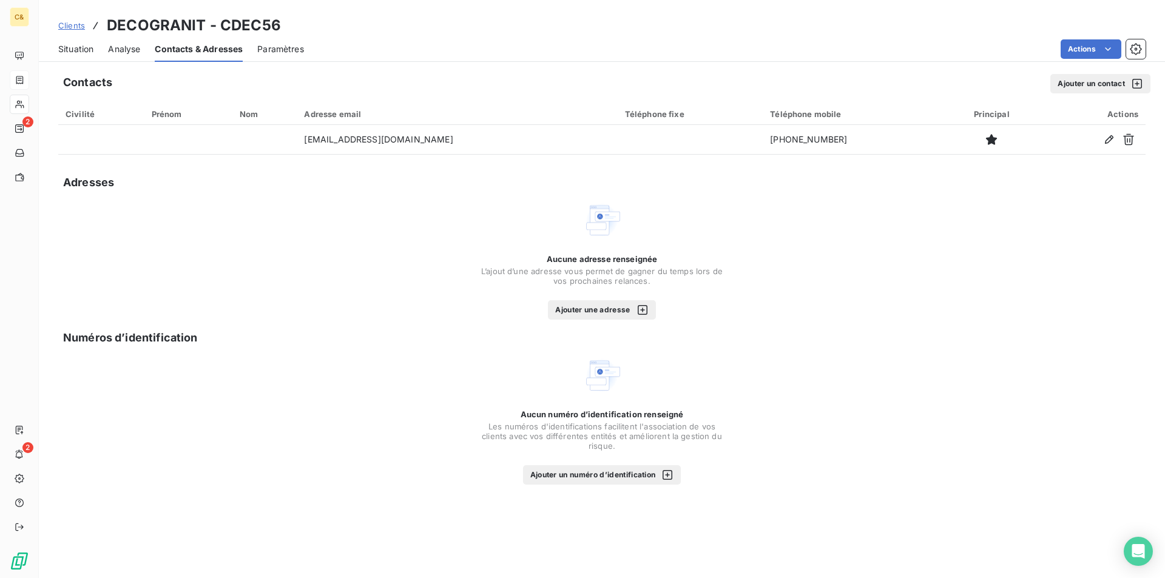
click at [72, 49] on span "Situation" at bounding box center [75, 49] width 35 height 12
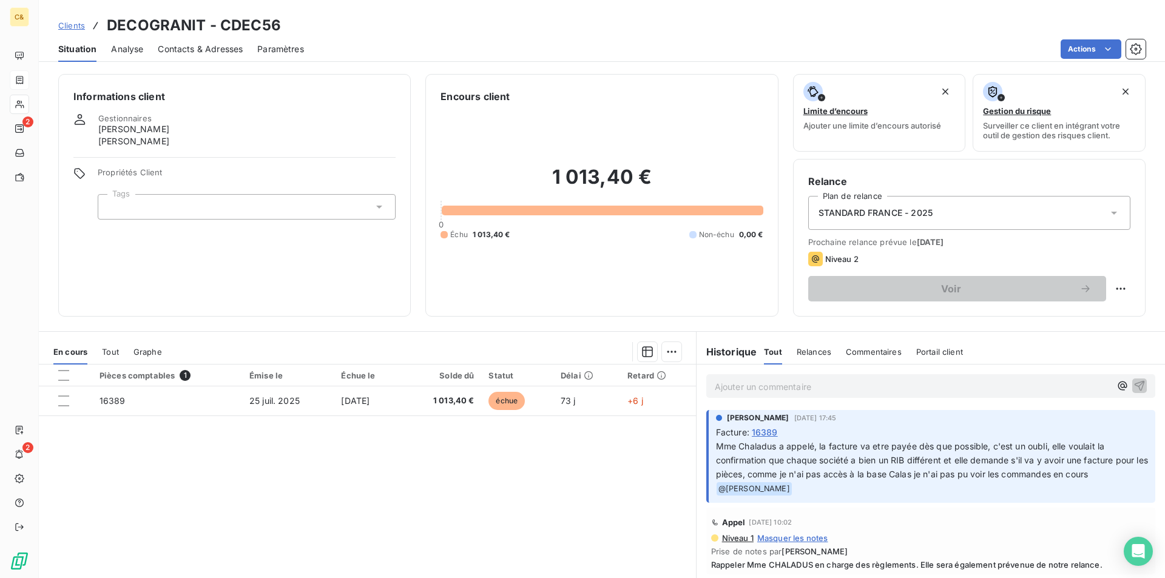
click at [404, 487] on div "Pièces comptables 1 Émise le Échue le Solde dû Statut Délai Retard 16389 [DATE]…" at bounding box center [367, 482] width 657 height 234
click at [319, 459] on div "Pièces comptables 1 Émise le Échue le Solde dû Statut Délai Retard 16389 [DATE]…" at bounding box center [367, 482] width 657 height 234
